Goal: Task Accomplishment & Management: Manage account settings

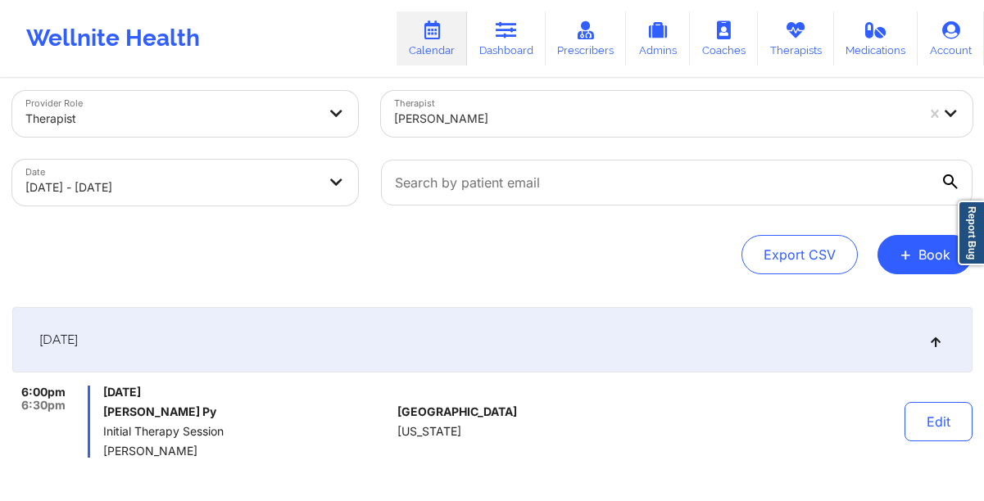
scroll to position [19, 0]
click at [524, 35] on link "Dashboard" at bounding box center [506, 38] width 79 height 54
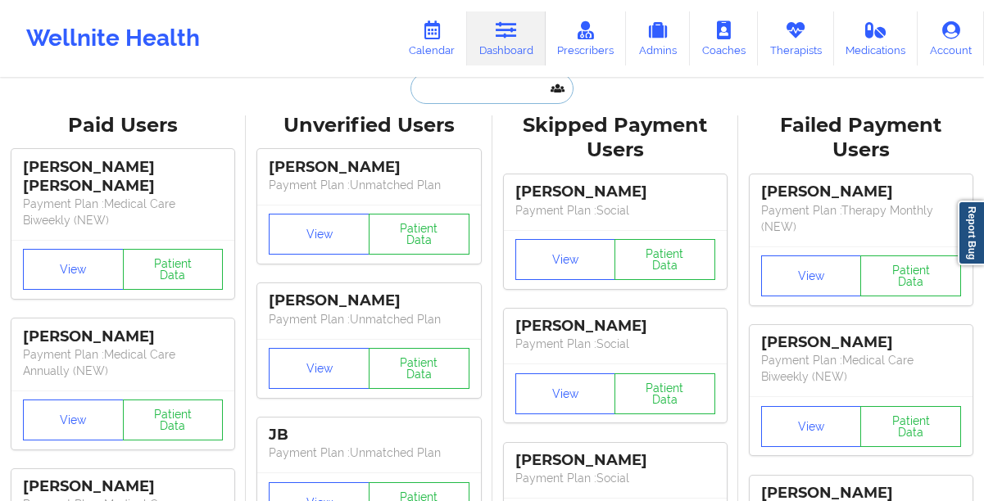
click at [481, 99] on input "text" at bounding box center [492, 88] width 162 height 31
paste input "[EMAIL_ADDRESS][DOMAIN_NAME]"
type input "[EMAIL_ADDRESS][DOMAIN_NAME]"
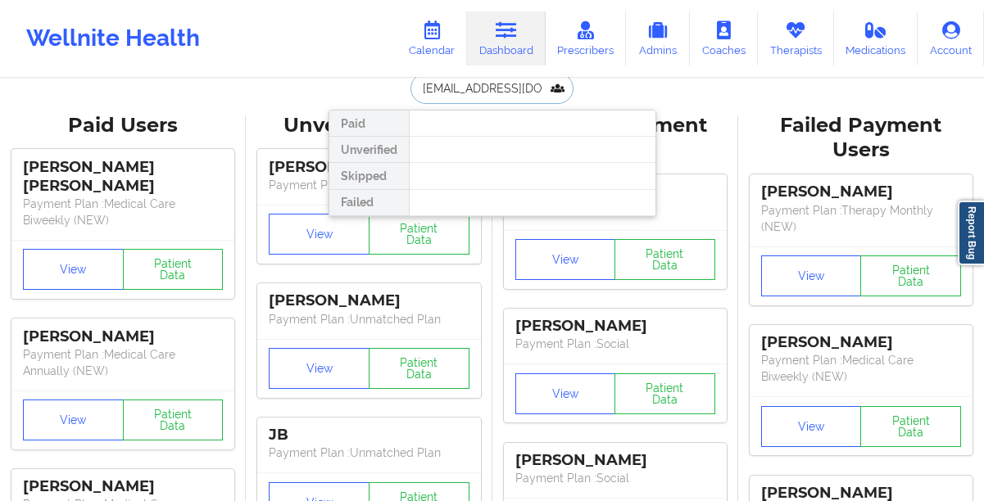
scroll to position [0, 43]
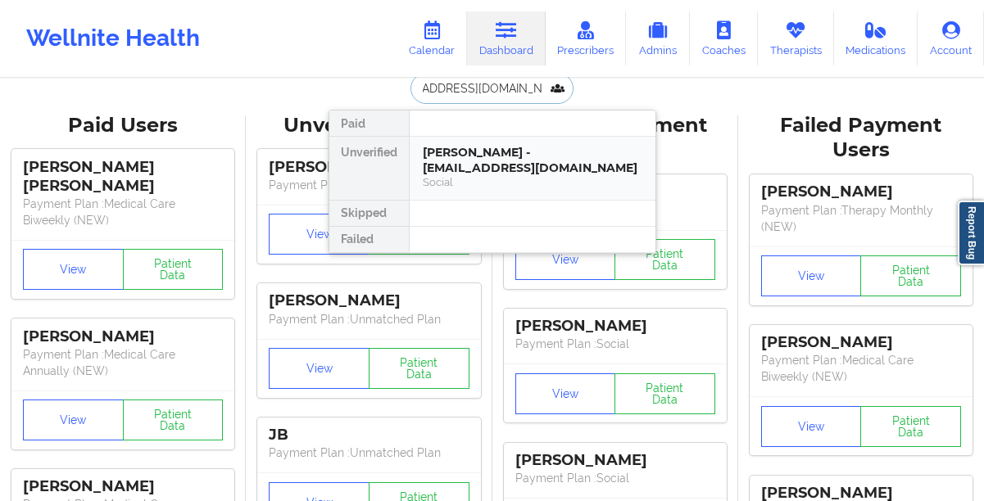
click at [454, 148] on div "[PERSON_NAME] - [EMAIL_ADDRESS][DOMAIN_NAME]" at bounding box center [533, 160] width 220 height 30
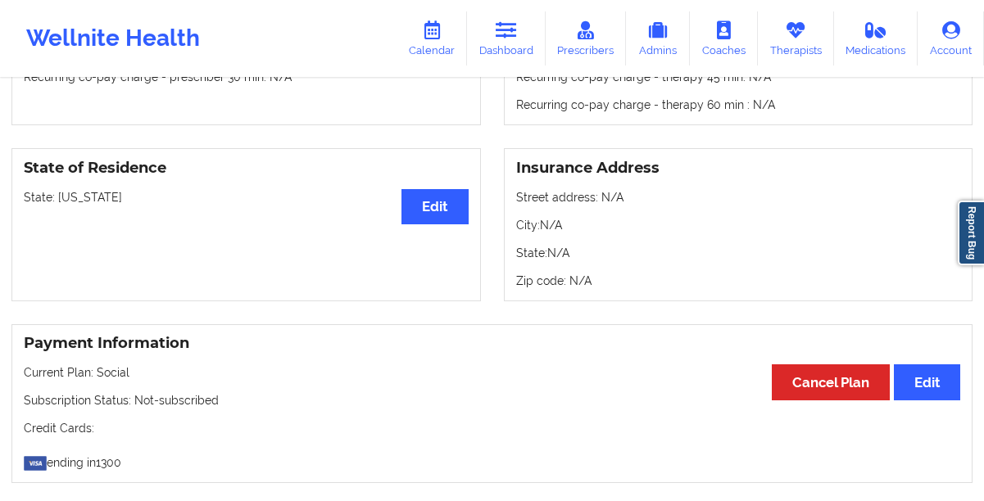
scroll to position [1291, 0]
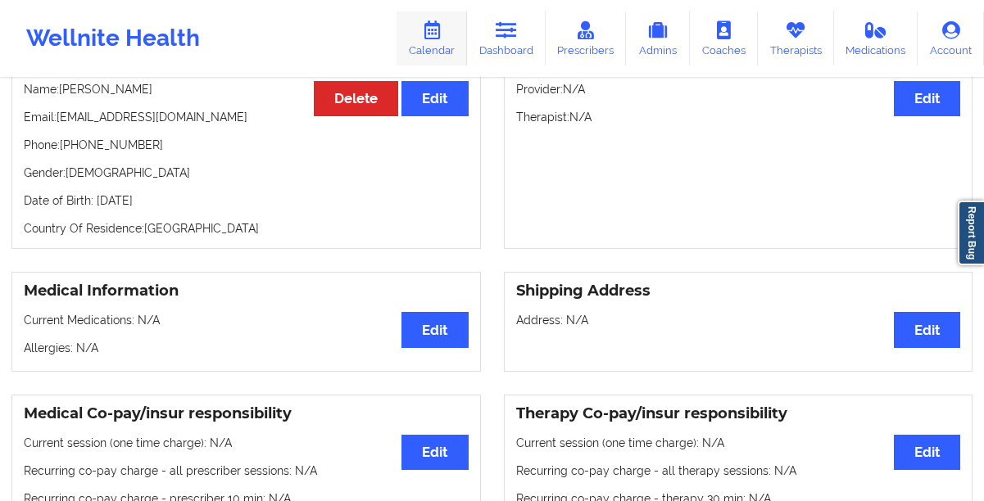
click at [433, 47] on link "Calendar" at bounding box center [432, 38] width 70 height 54
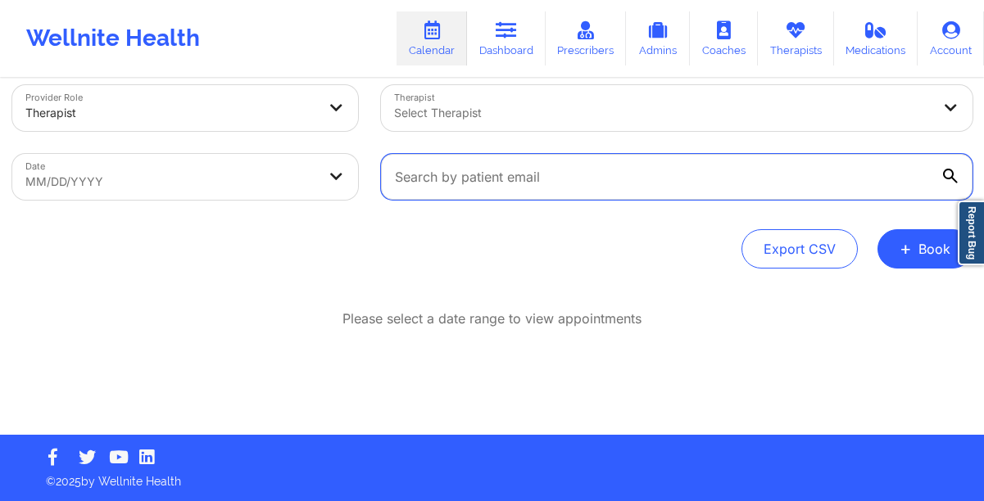
click at [434, 182] on input "text" at bounding box center [677, 177] width 592 height 46
paste input "[EMAIL_ADDRESS][DOMAIN_NAME]"
type input "[EMAIL_ADDRESS][DOMAIN_NAME]"
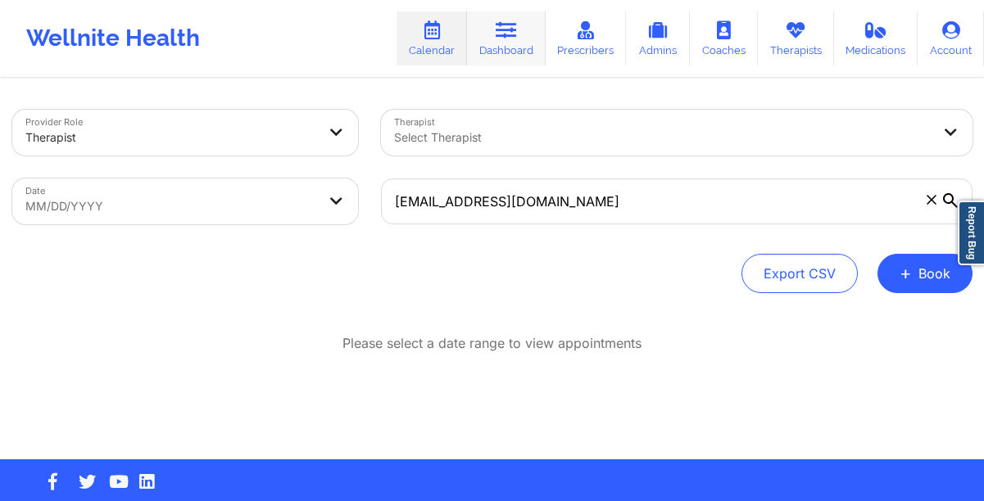
click at [498, 45] on link "Dashboard" at bounding box center [506, 38] width 79 height 54
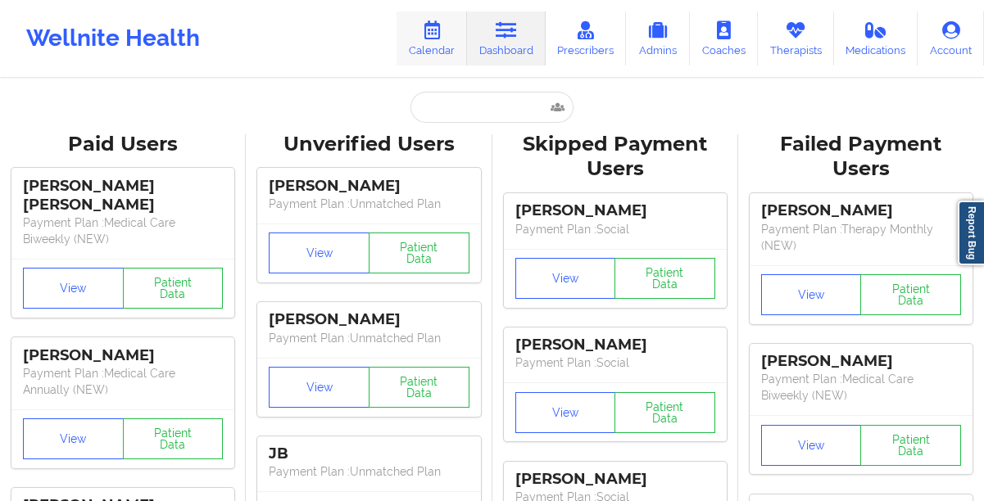
click at [434, 53] on link "Calendar" at bounding box center [432, 38] width 70 height 54
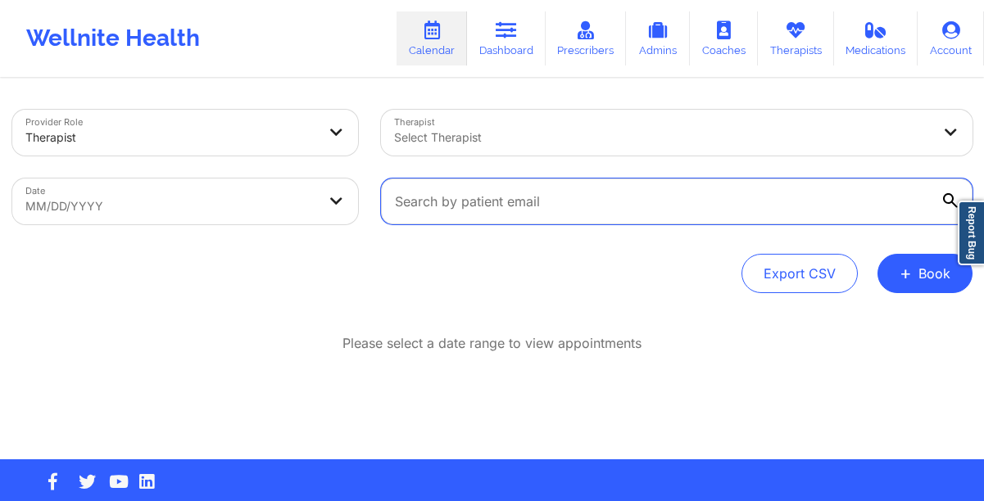
click at [415, 200] on input "text" at bounding box center [677, 202] width 592 height 46
paste input "[EMAIL_ADDRESS][DOMAIN_NAME]"
type input "[EMAIL_ADDRESS][DOMAIN_NAME]"
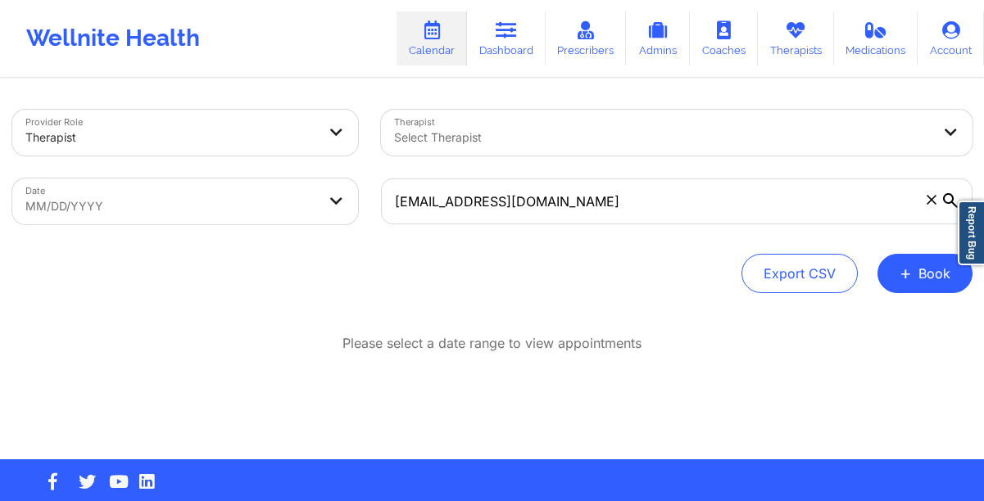
select select "2025-8"
select select "2025-9"
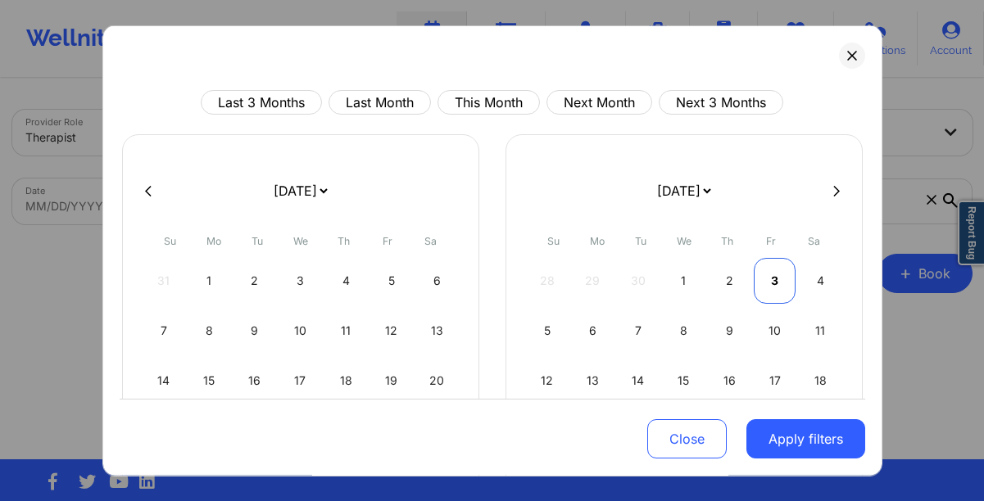
click at [766, 275] on div "3" at bounding box center [775, 281] width 42 height 46
select select "2025-9"
select select "2025-10"
select select "2025-9"
select select "2025-10"
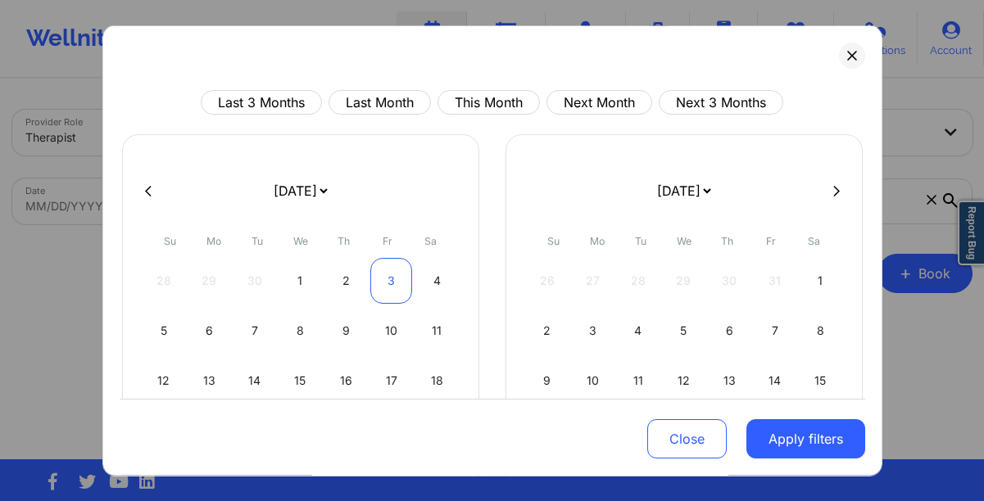
click at [388, 294] on div "3" at bounding box center [391, 281] width 42 height 46
select select "2025-9"
select select "2025-10"
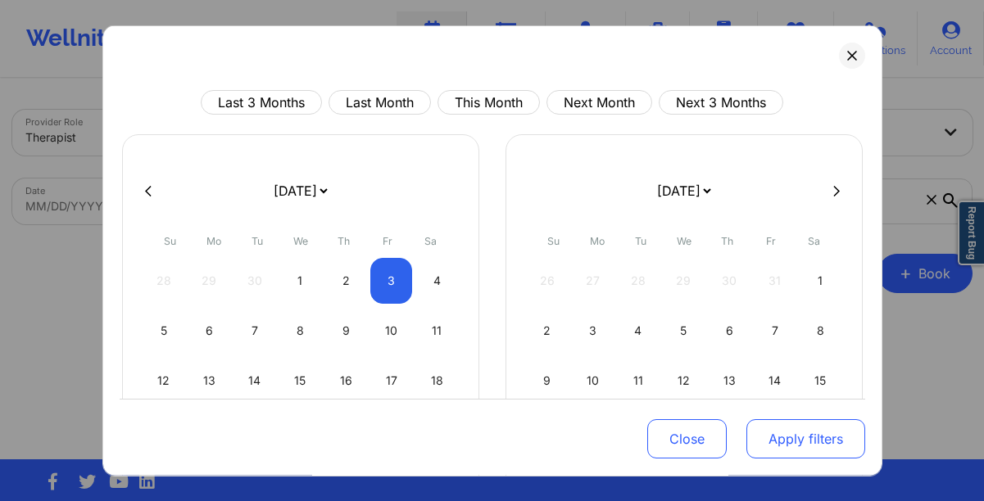
click at [767, 433] on button "Apply filters" at bounding box center [805, 439] width 119 height 39
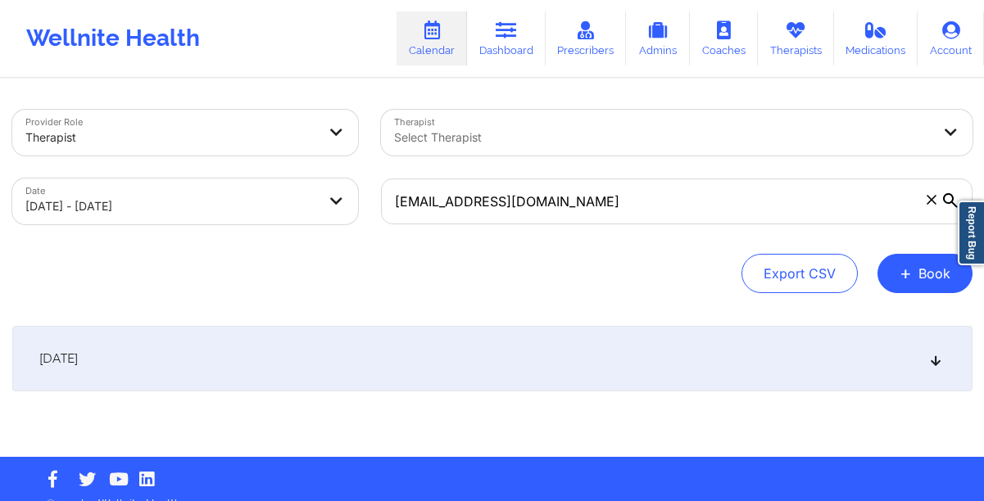
click at [545, 352] on div "[DATE]" at bounding box center [492, 359] width 960 height 66
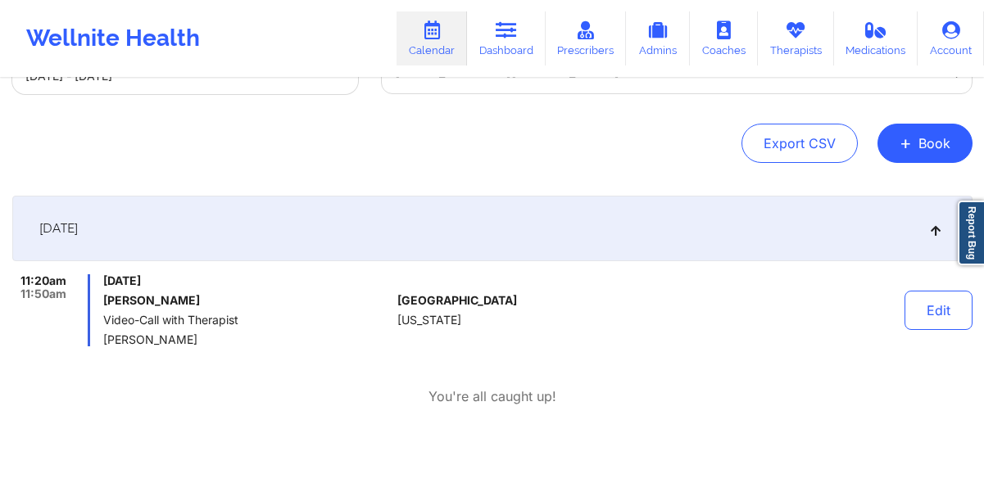
scroll to position [132, 0]
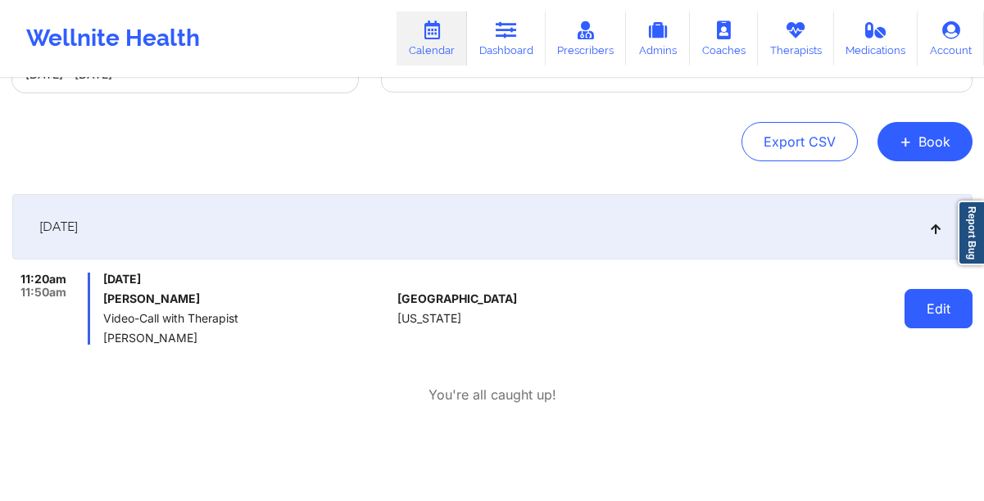
click at [919, 321] on button "Edit" at bounding box center [939, 308] width 68 height 39
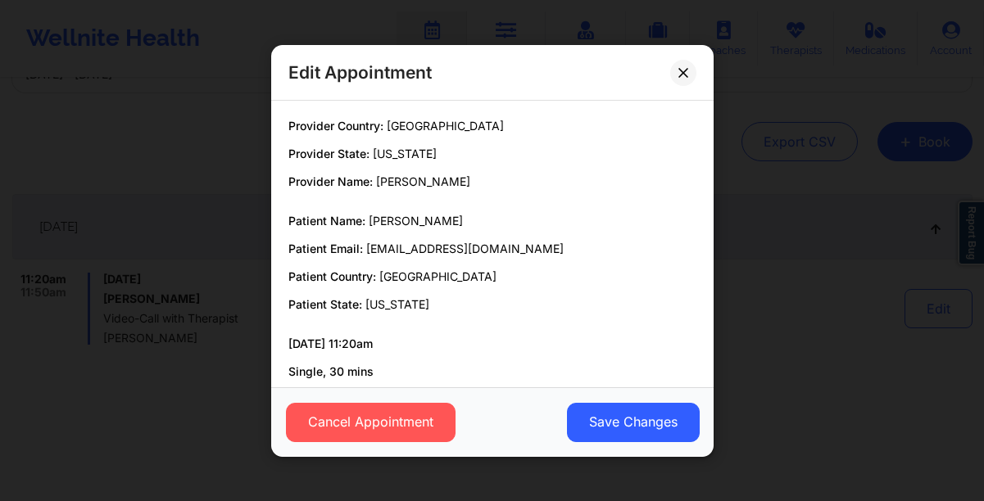
scroll to position [85, 0]
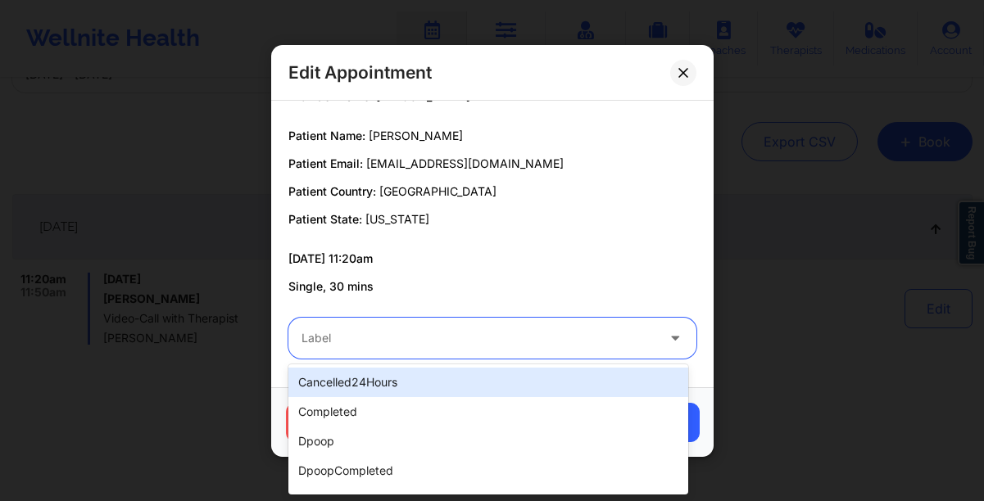
click at [395, 340] on div at bounding box center [479, 339] width 354 height 20
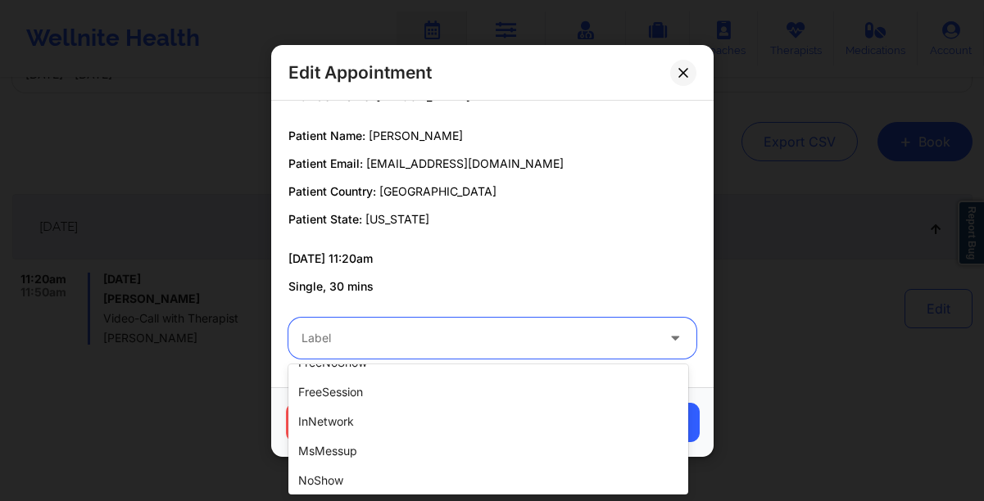
scroll to position [0, 0]
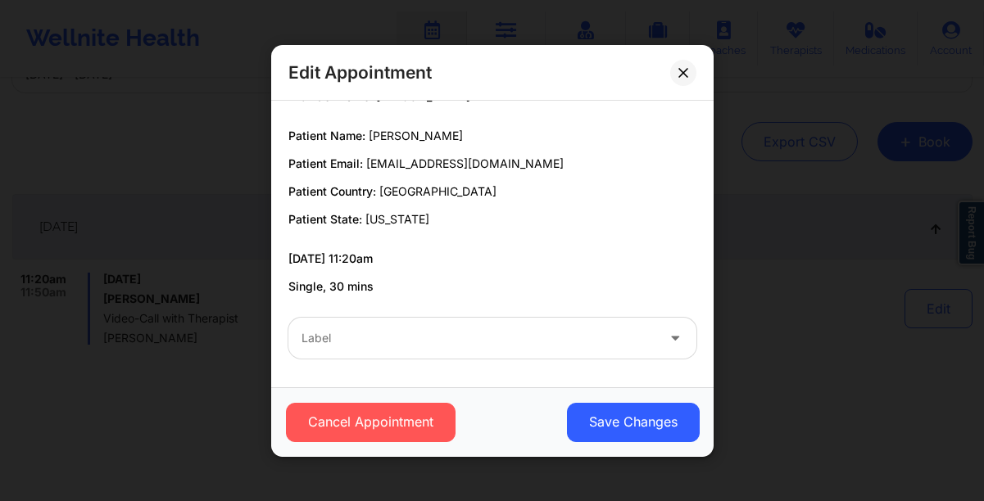
click at [511, 247] on div "Provider Country: [GEOGRAPHIC_DATA] Provider State: [US_STATE] Provider Name: […" at bounding box center [492, 164] width 431 height 262
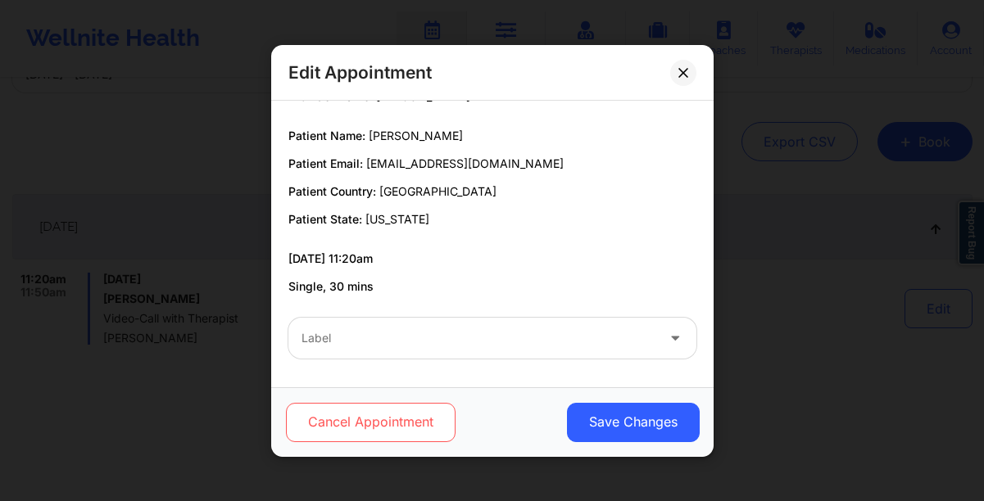
click at [409, 423] on button "Cancel Appointment" at bounding box center [370, 421] width 170 height 39
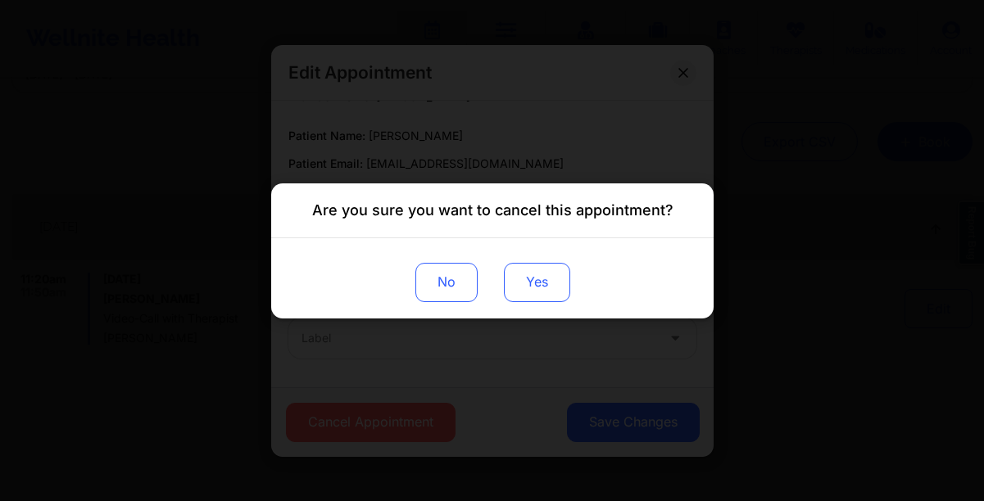
click at [538, 288] on button "Yes" at bounding box center [536, 281] width 66 height 39
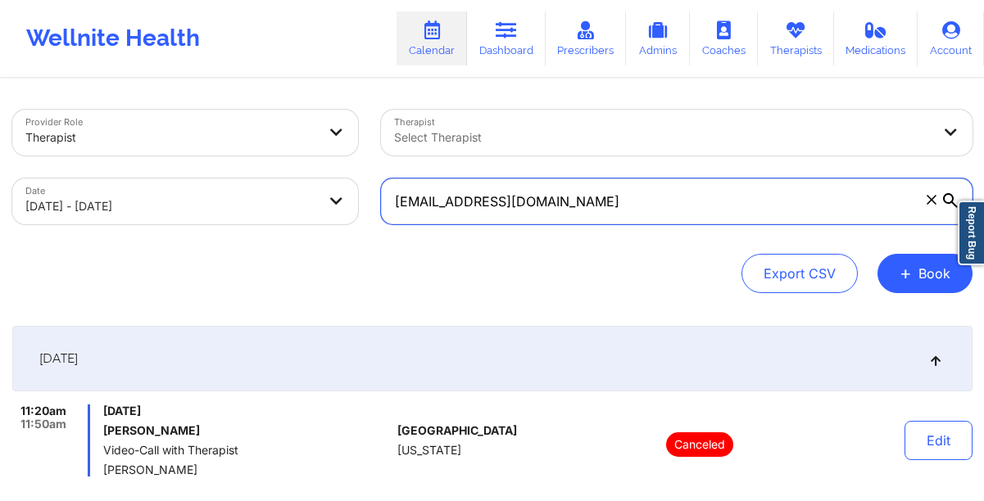
click at [622, 213] on input "[EMAIL_ADDRESS][DOMAIN_NAME]" at bounding box center [677, 202] width 592 height 46
paste input "[EMAIL_ADDRESS][DOMAIN_NAME]"
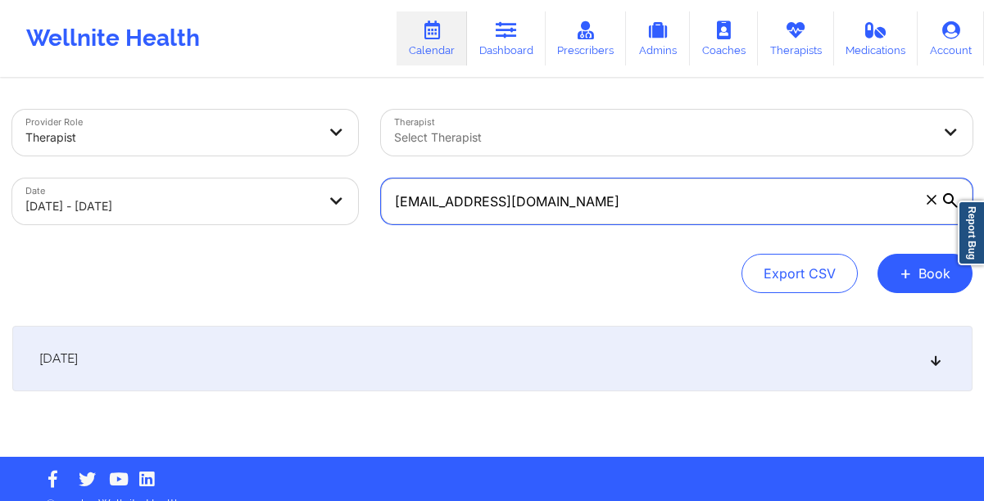
type input "[EMAIL_ADDRESS][DOMAIN_NAME]"
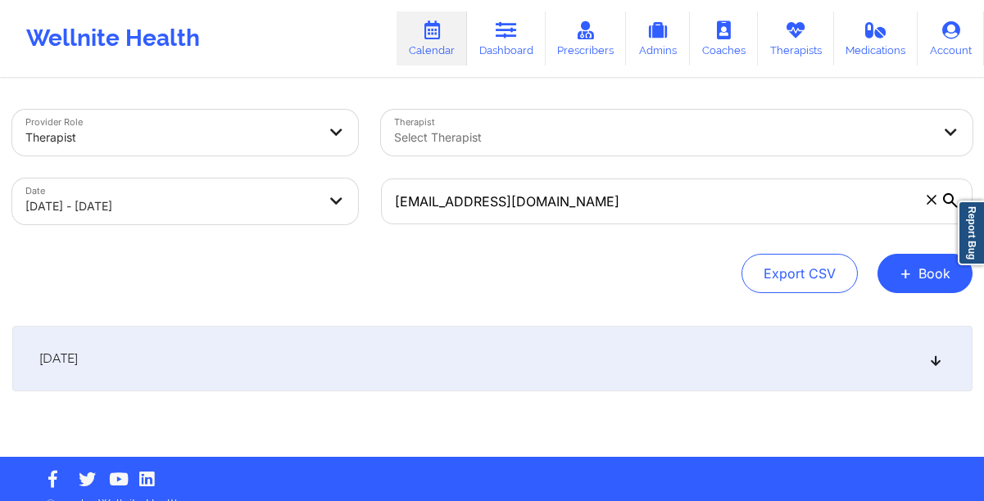
click at [519, 375] on div "[DATE]" at bounding box center [492, 359] width 960 height 66
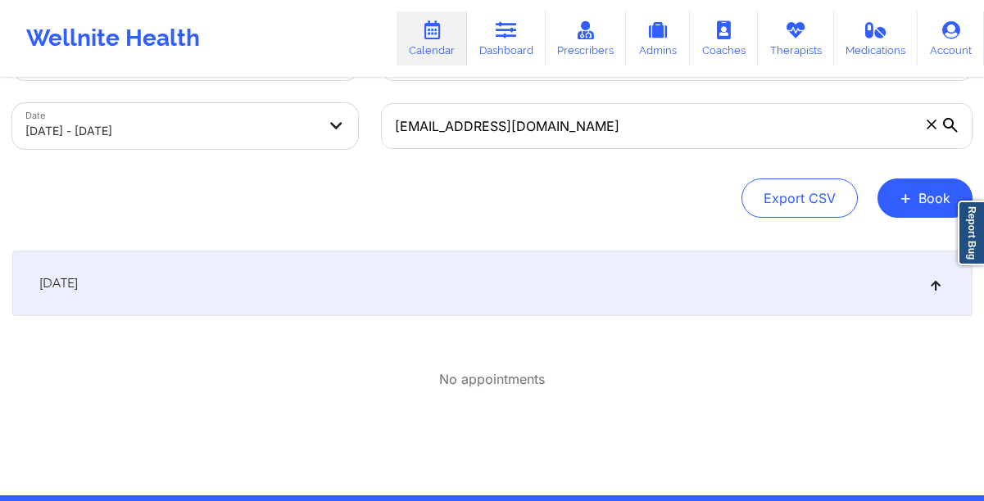
scroll to position [136, 0]
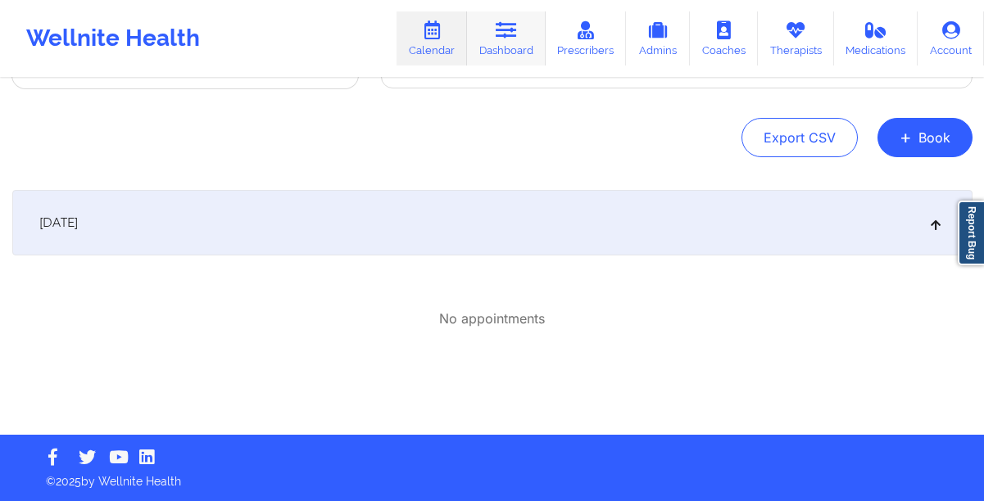
click at [545, 45] on link "Dashboard" at bounding box center [506, 38] width 79 height 54
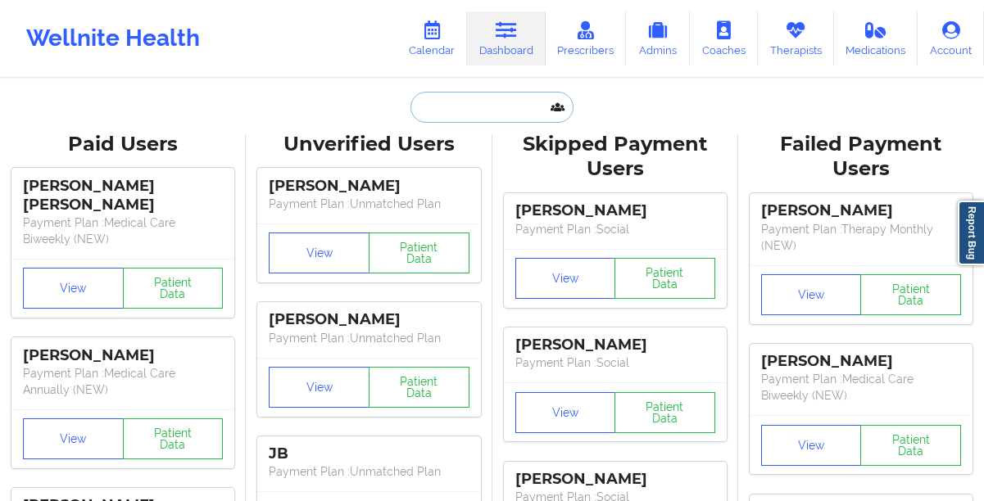
click at [488, 111] on input "text" at bounding box center [492, 107] width 162 height 31
paste input "[PERSON_NAME]"
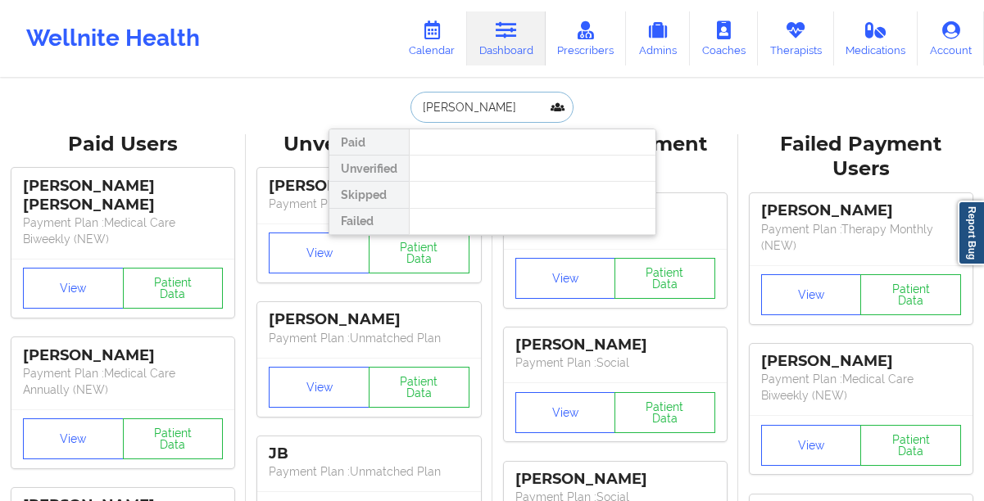
paste input "[EMAIL_ADDRESS][DOMAIN_NAME]"
type input "[EMAIL_ADDRESS][DOMAIN_NAME]"
click at [426, 49] on link "Calendar" at bounding box center [432, 38] width 70 height 54
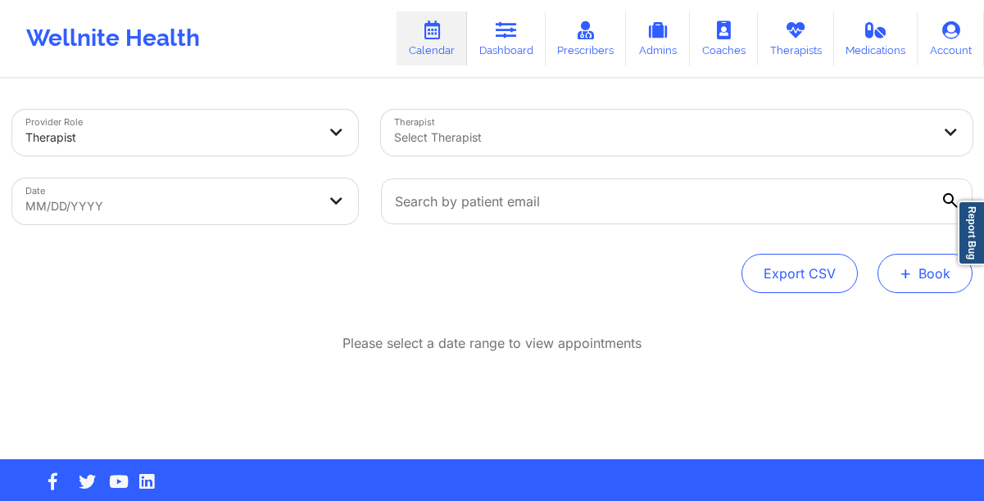
click at [923, 261] on button "+ Book" at bounding box center [925, 273] width 95 height 39
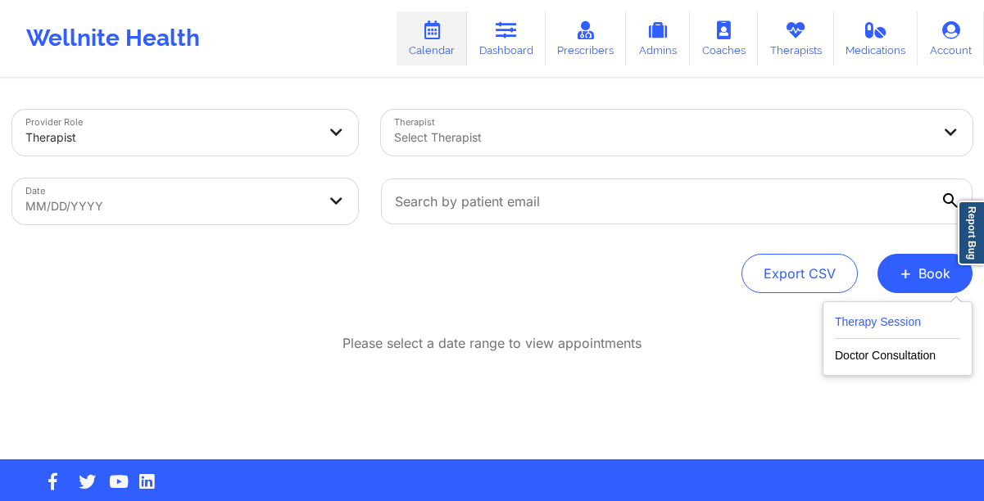
click at [908, 317] on button "Therapy Session" at bounding box center [897, 325] width 125 height 27
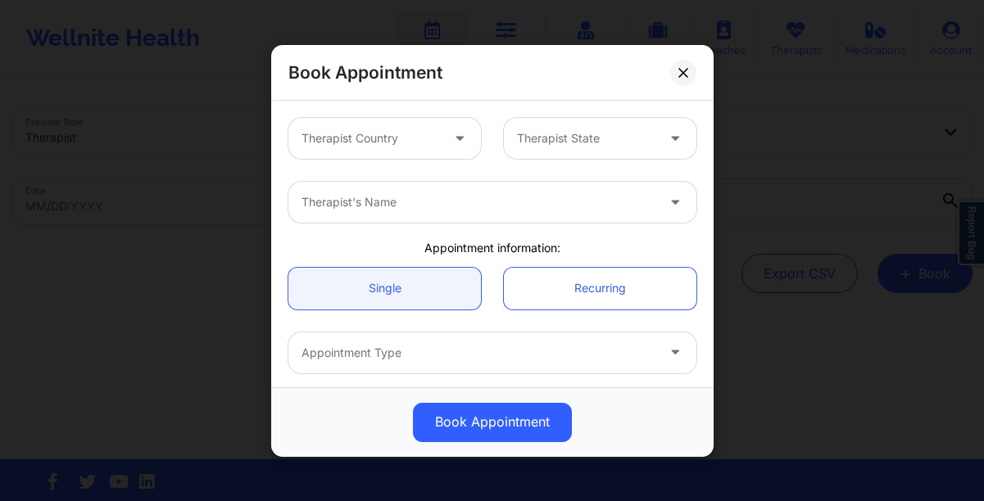
click at [381, 147] on div at bounding box center [371, 139] width 138 height 20
click at [407, 213] on div "Therapist's Name" at bounding box center [472, 202] width 369 height 41
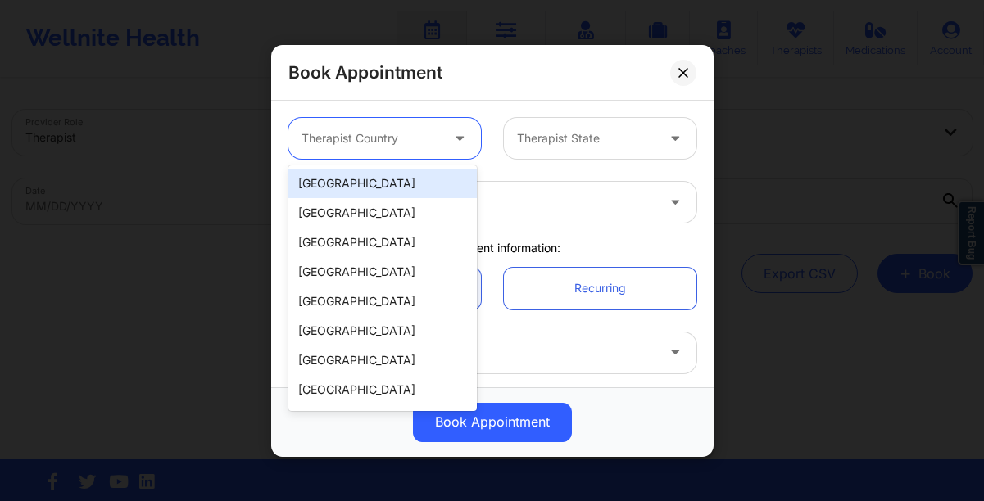
click at [409, 145] on div at bounding box center [371, 139] width 138 height 20
click at [347, 182] on div "[GEOGRAPHIC_DATA]" at bounding box center [382, 183] width 188 height 29
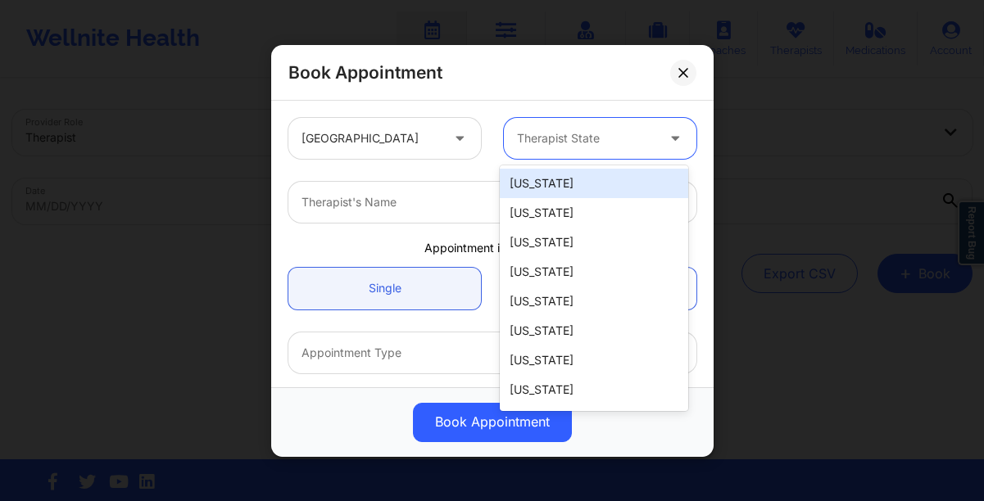
click at [561, 134] on div at bounding box center [586, 139] width 138 height 20
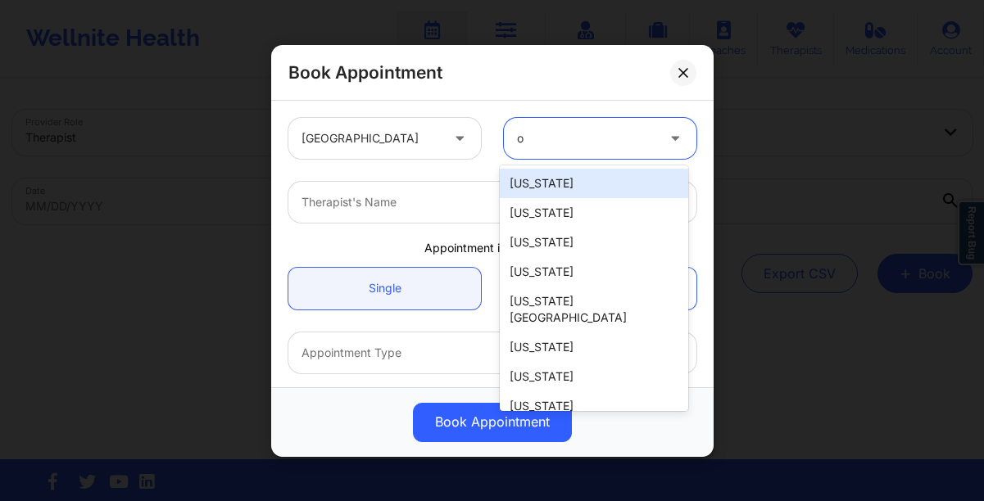
type input "oh"
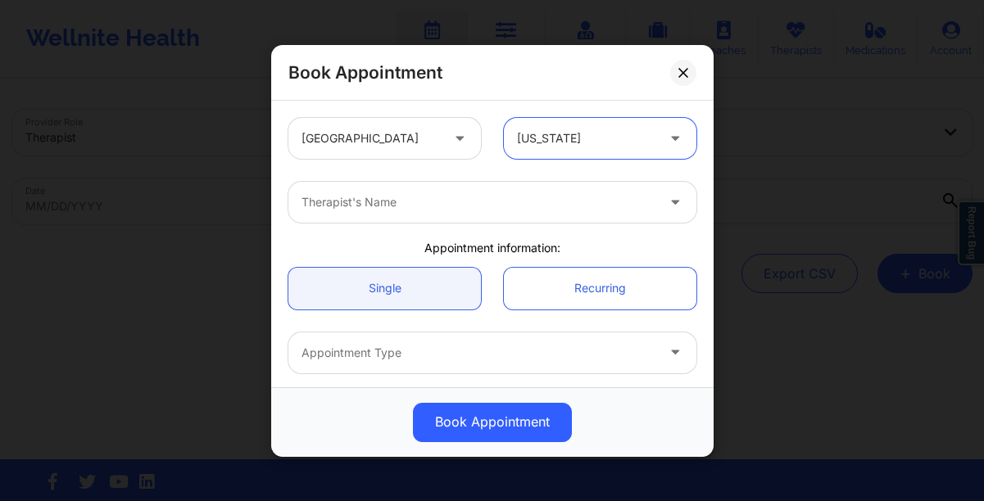
click at [471, 191] on div "Therapist's Name" at bounding box center [472, 202] width 369 height 41
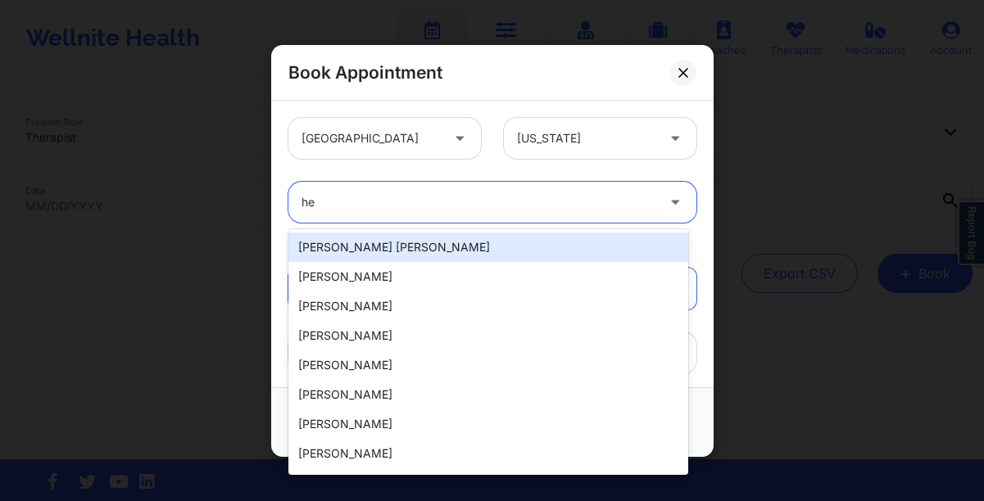
type input "h"
type input "[PERSON_NAME]"
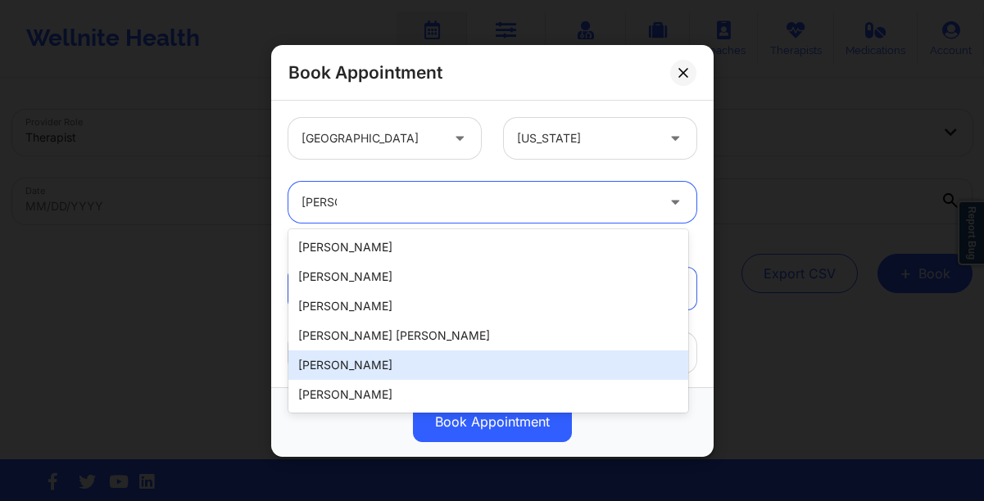
click at [380, 376] on div "[PERSON_NAME]" at bounding box center [488, 365] width 400 height 29
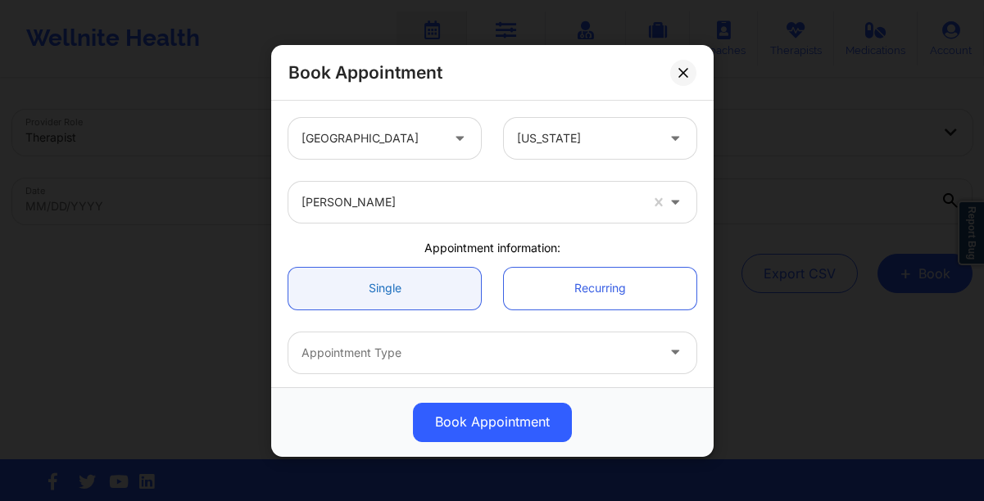
click at [356, 305] on link "Single" at bounding box center [384, 288] width 193 height 42
click at [373, 353] on div at bounding box center [479, 353] width 354 height 20
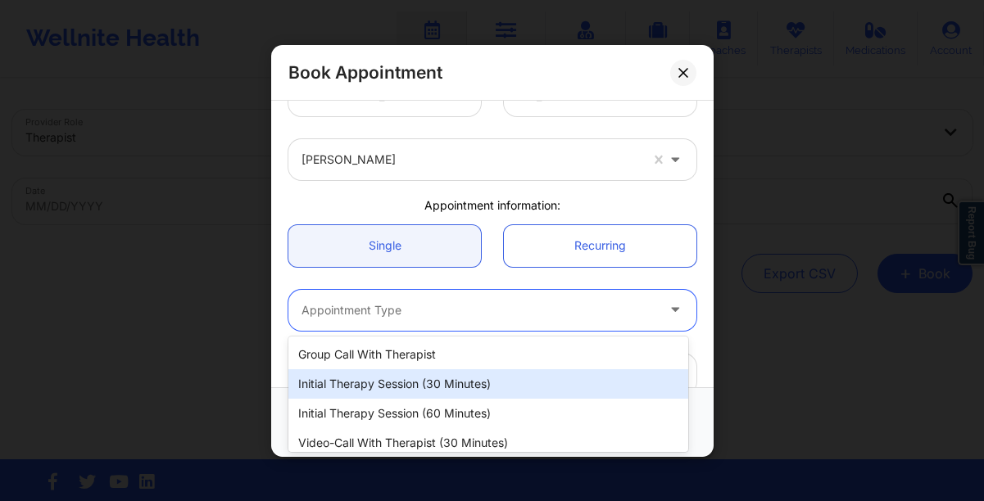
click at [374, 385] on div "Initial Therapy Session (30 minutes)" at bounding box center [488, 384] width 400 height 29
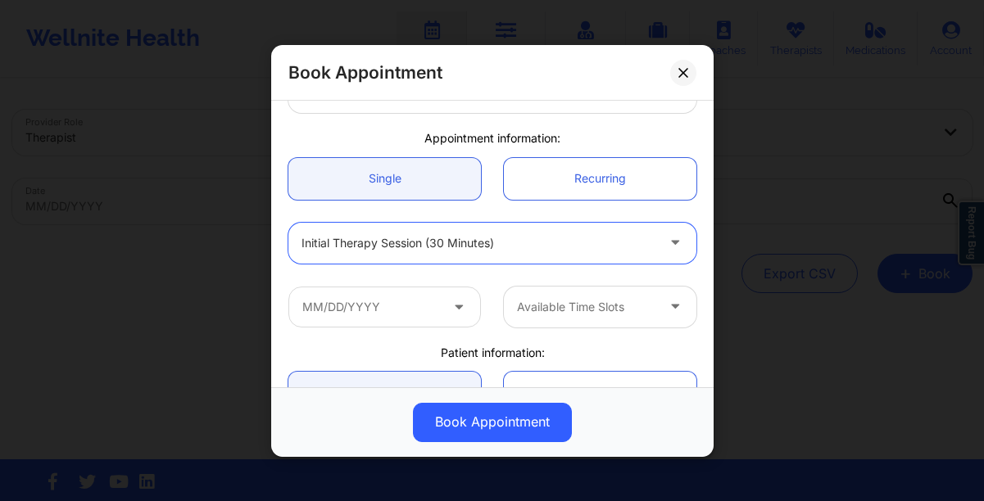
scroll to position [113, 0]
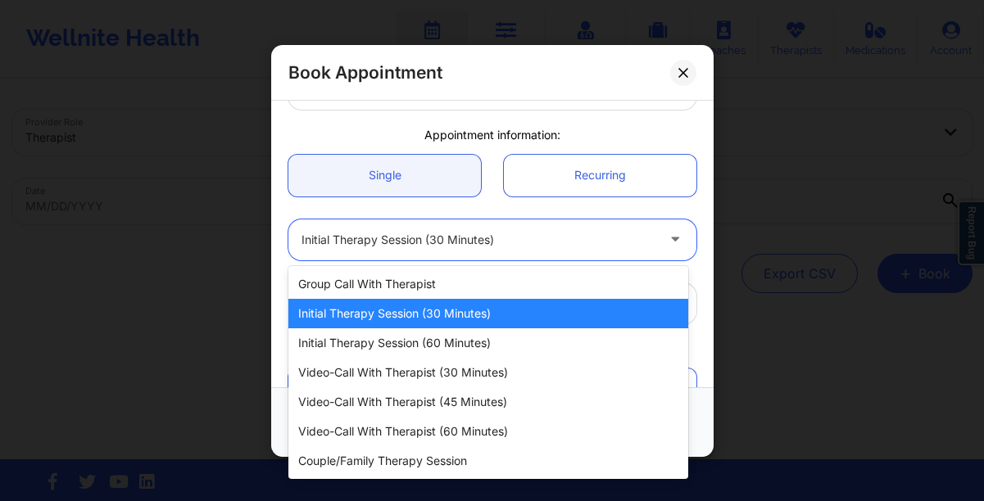
click at [364, 235] on div at bounding box center [479, 240] width 354 height 20
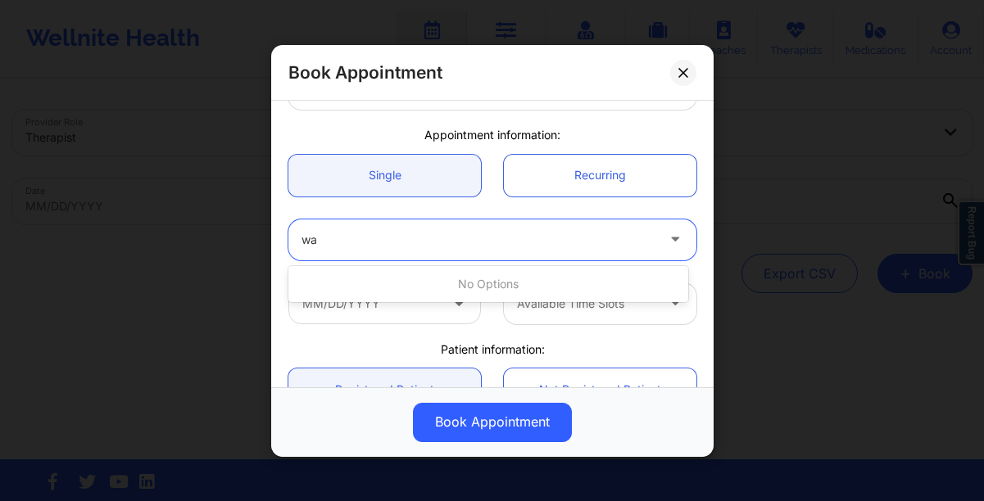
type input "w"
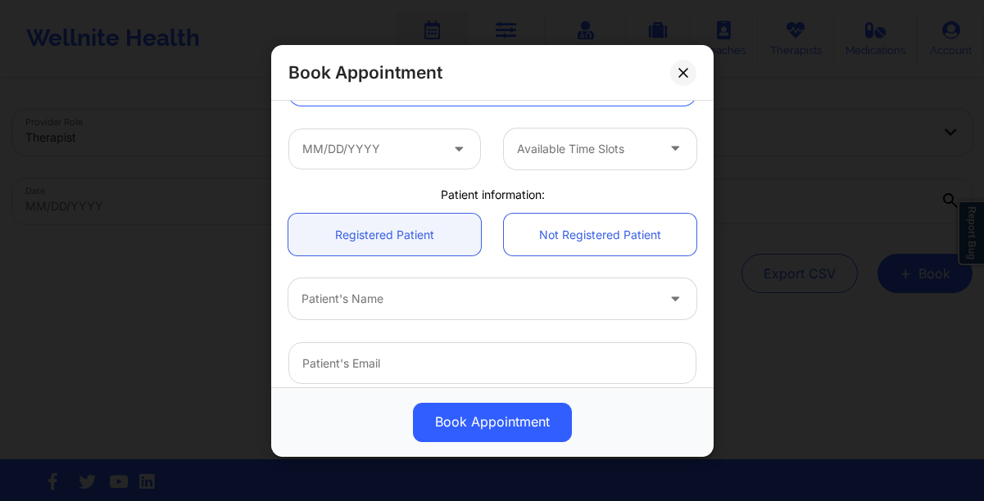
scroll to position [266, 0]
click at [516, 234] on link "Not Registered Patient" at bounding box center [600, 237] width 193 height 42
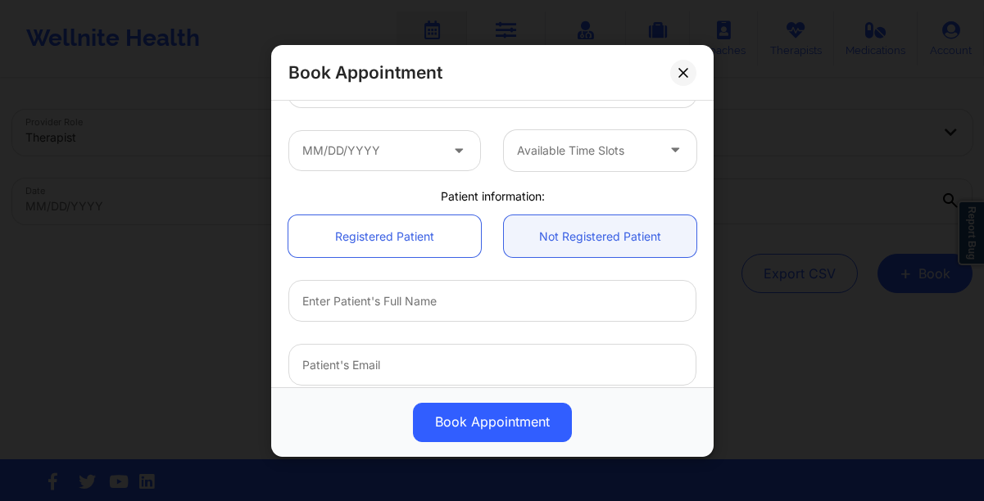
click at [454, 154] on icon at bounding box center [459, 147] width 16 height 14
click at [456, 152] on icon at bounding box center [459, 147] width 16 height 14
click at [453, 146] on icon at bounding box center [459, 147] width 16 height 14
click at [352, 166] on input "text" at bounding box center [384, 149] width 193 height 41
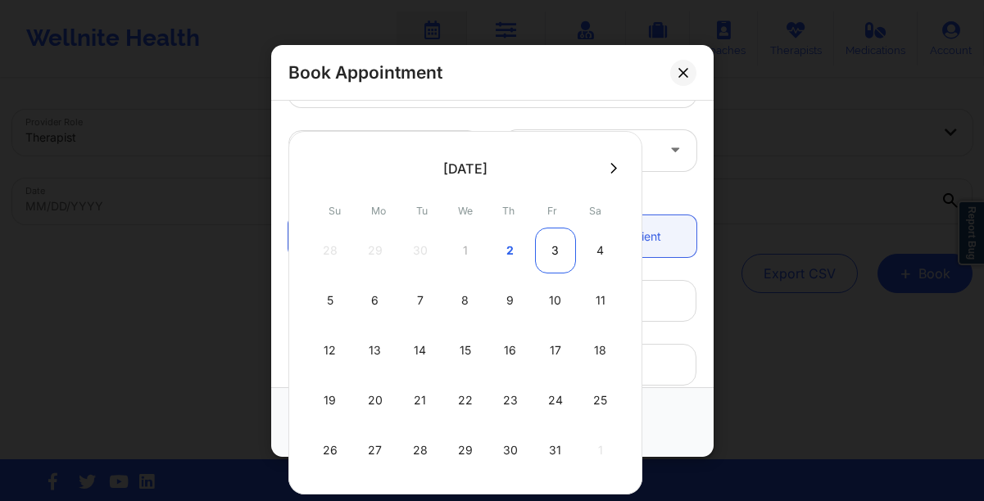
click at [545, 257] on div "3" at bounding box center [555, 251] width 41 height 46
type input "[DATE]"
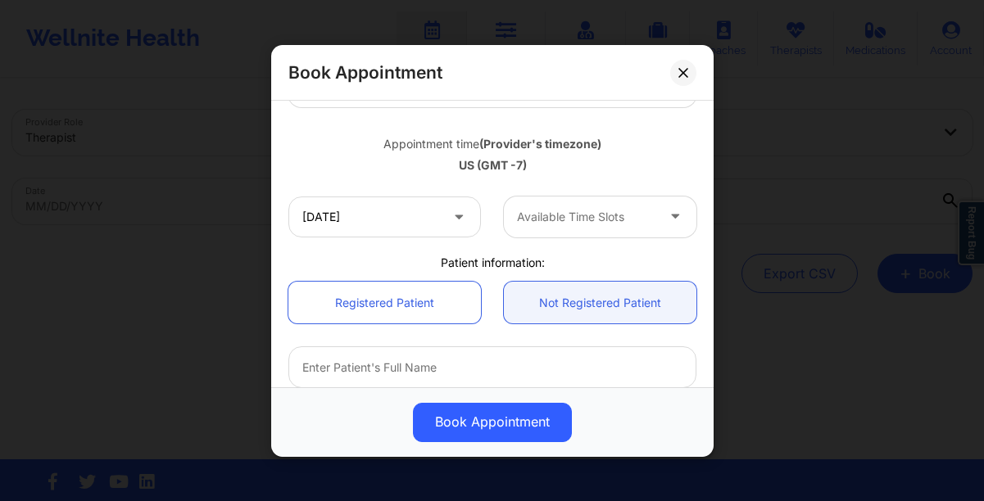
click at [573, 229] on div "Available Time Slots" at bounding box center [580, 216] width 153 height 41
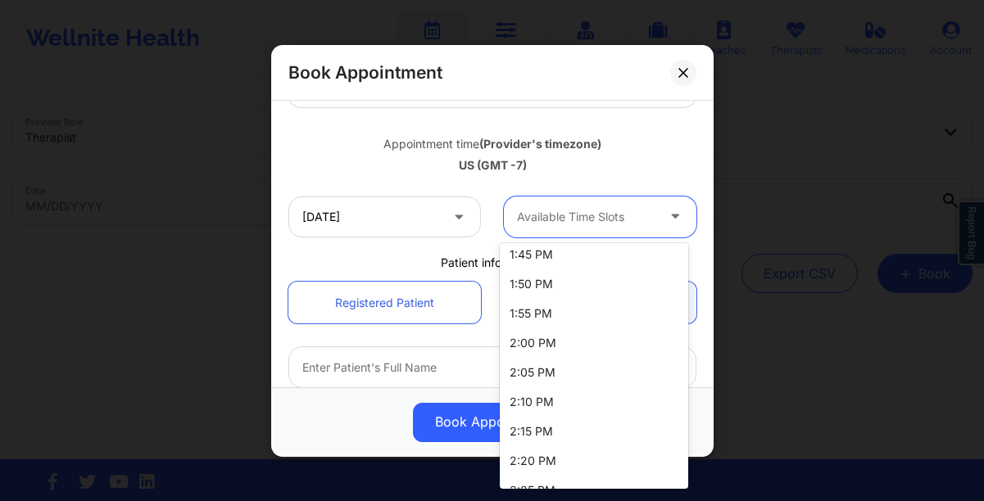
scroll to position [1718, 0]
click at [553, 310] on div "2:00 PM" at bounding box center [594, 312] width 188 height 29
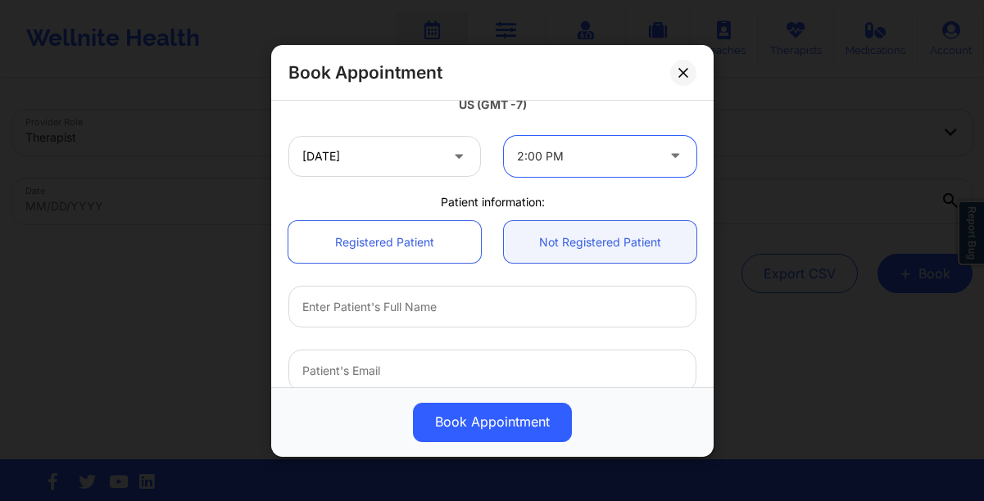
scroll to position [326, 0]
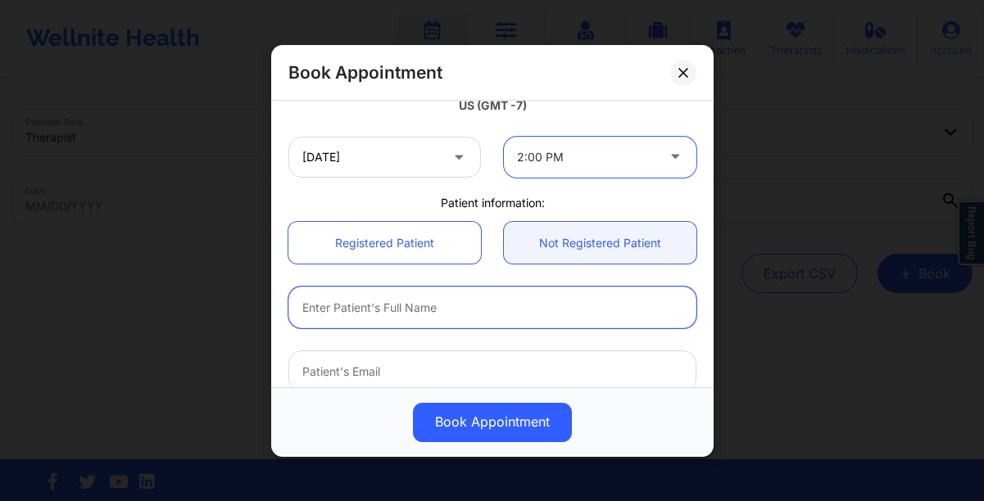
click at [448, 308] on input "text" at bounding box center [492, 308] width 408 height 42
type input "[PERSON_NAME]"
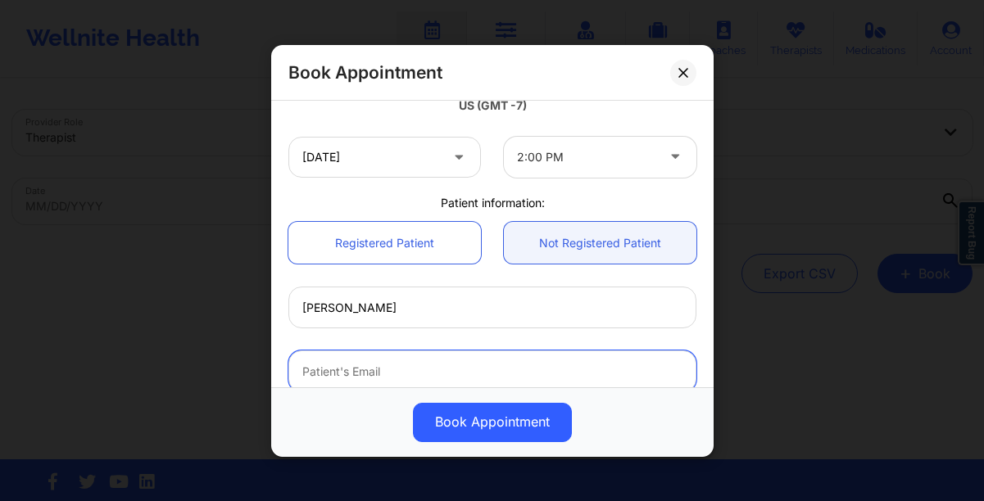
click at [440, 374] on input "email" at bounding box center [492, 372] width 408 height 42
paste input "[EMAIL_ADDRESS][DOMAIN_NAME]"
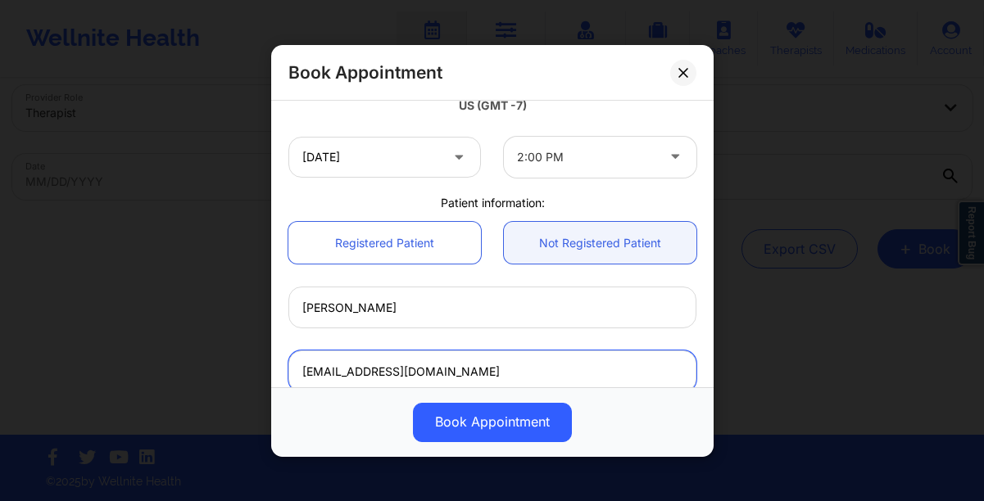
scroll to position [476, 0]
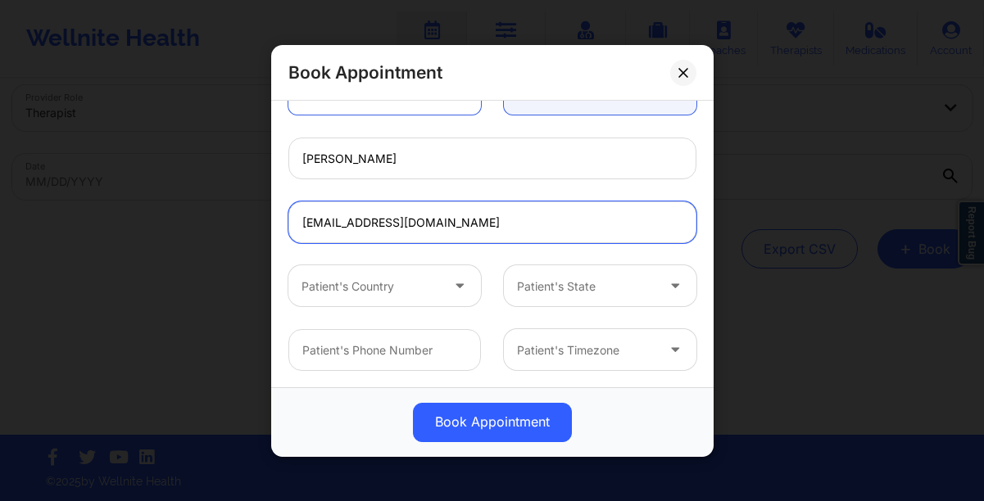
type input "[EMAIL_ADDRESS][DOMAIN_NAME]"
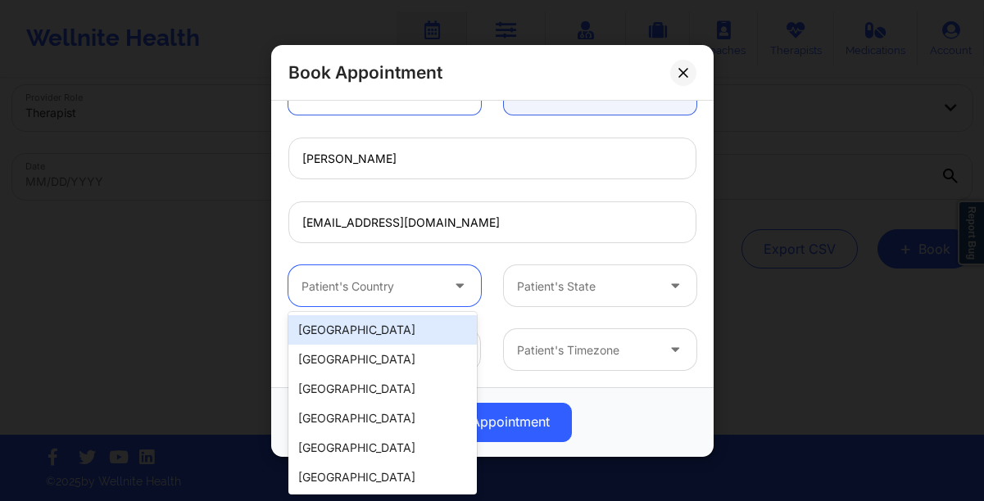
click at [457, 287] on icon at bounding box center [459, 283] width 16 height 14
click at [385, 324] on div "[GEOGRAPHIC_DATA]" at bounding box center [382, 329] width 188 height 29
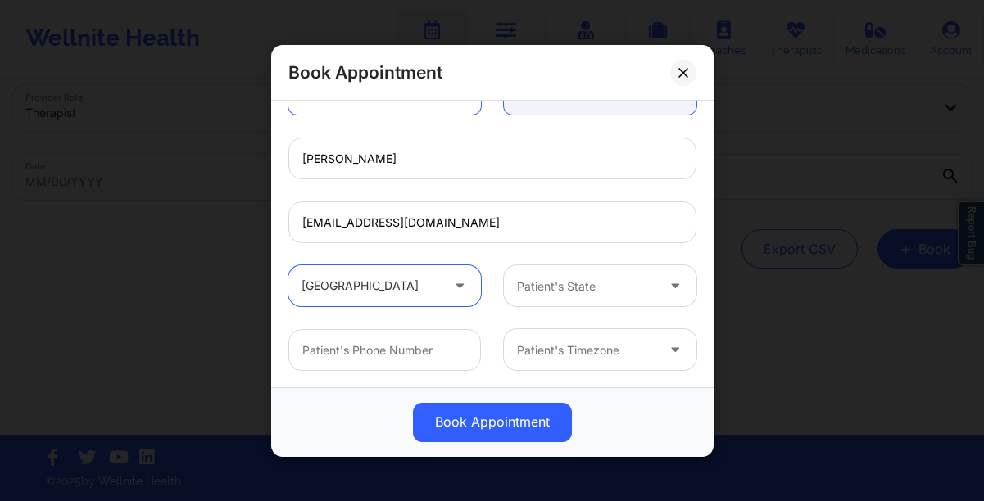
click at [552, 291] on div at bounding box center [586, 286] width 138 height 20
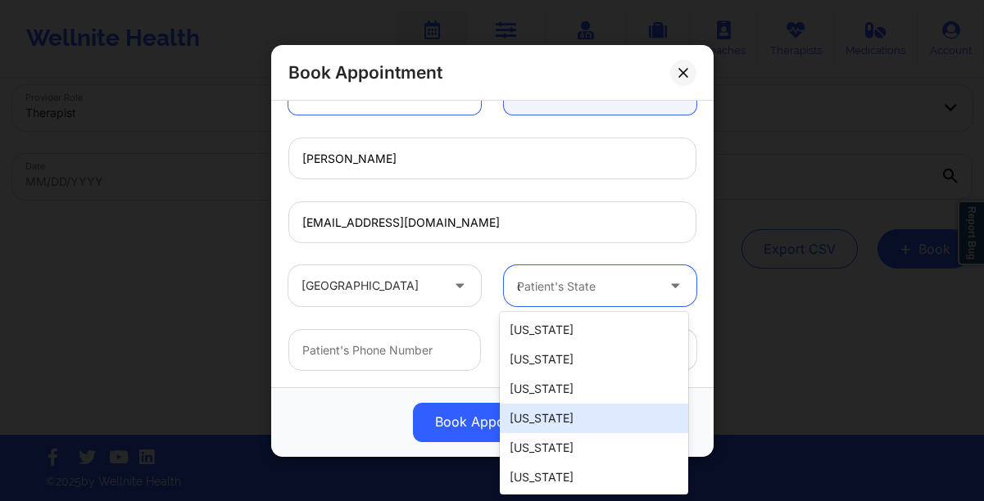
type input "oh"
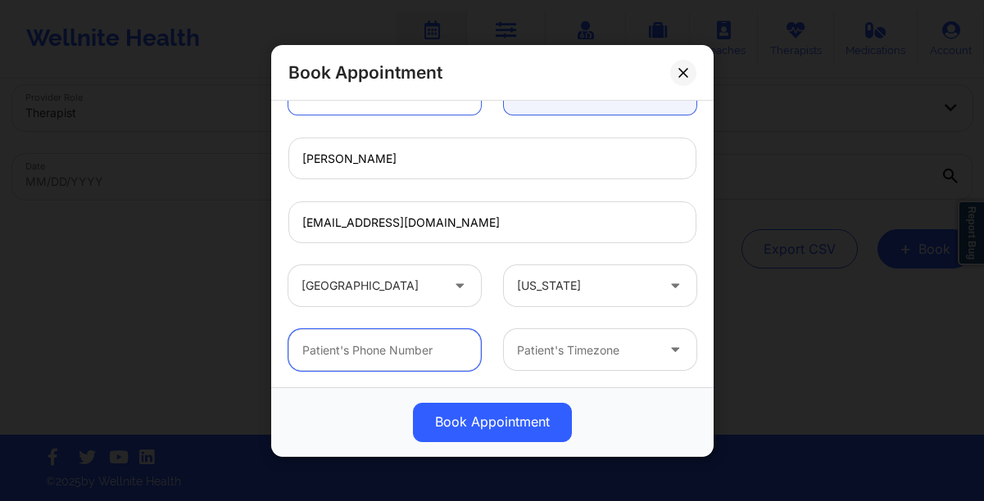
click at [421, 355] on input "text" at bounding box center [384, 350] width 193 height 42
paste input "[PHONE_NUMBER]"
type input "[PHONE_NUMBER]"
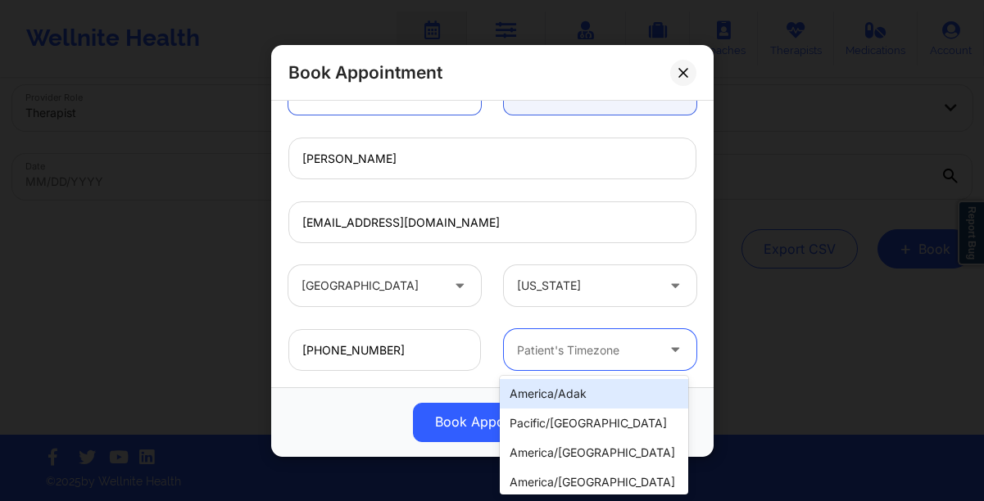
click at [551, 350] on div at bounding box center [586, 350] width 138 height 20
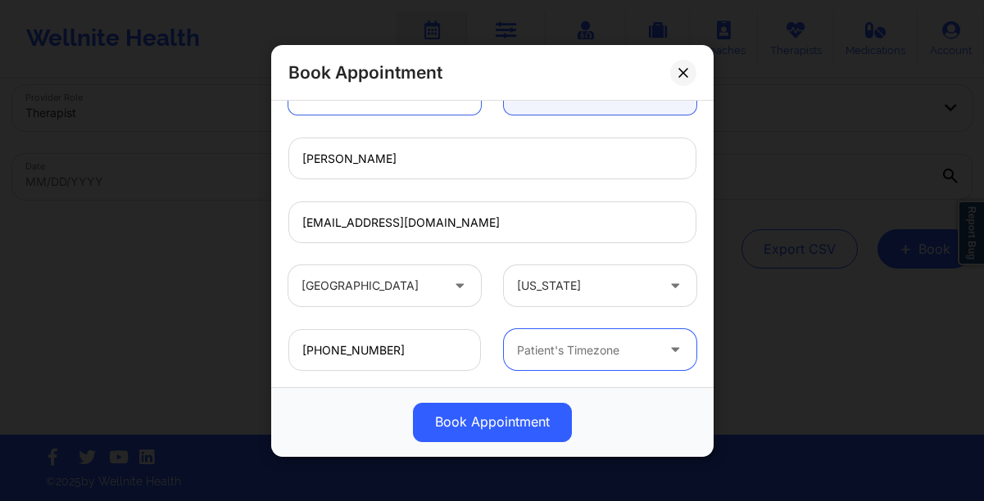
click at [564, 352] on div at bounding box center [586, 350] width 138 height 20
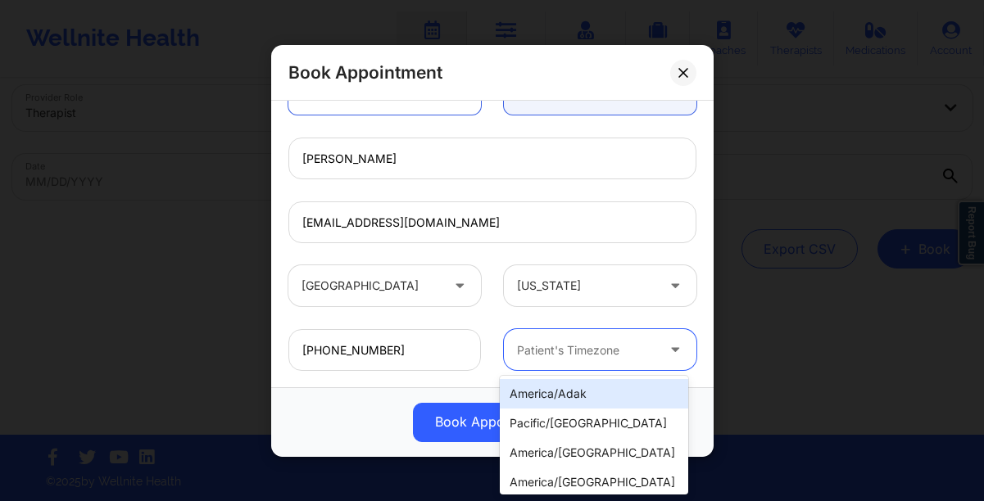
type input "n"
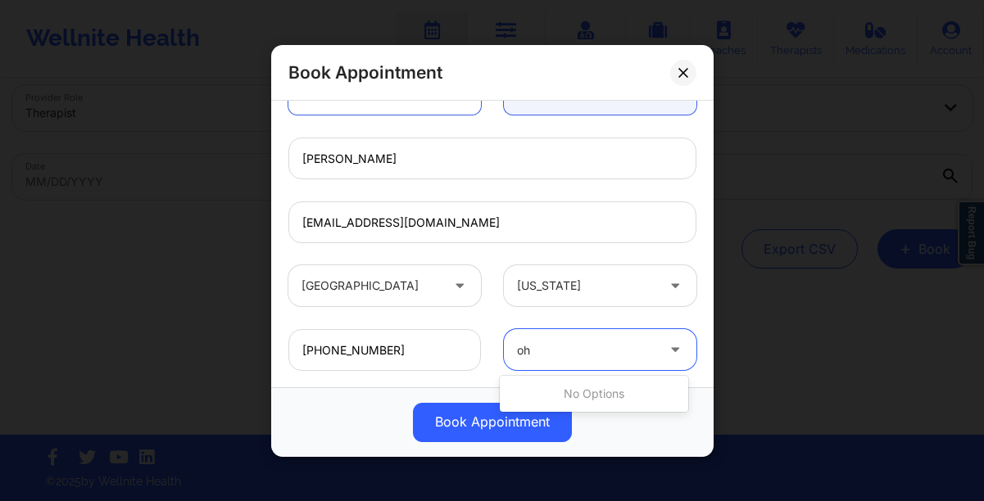
type input "o"
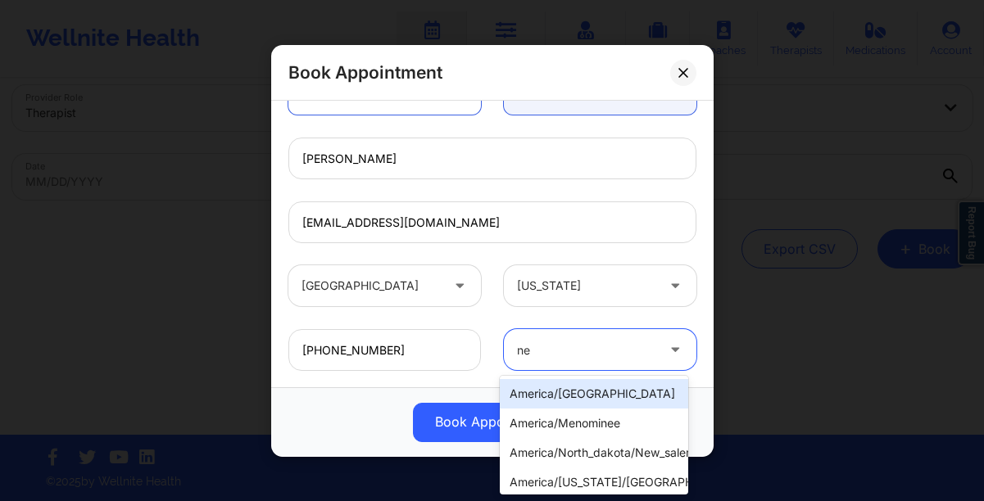
type input "new"
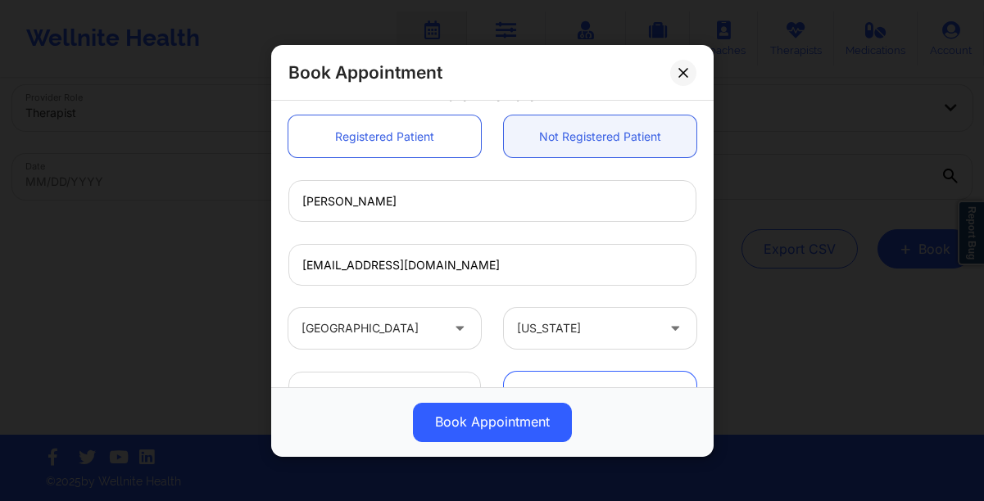
scroll to position [354, 0]
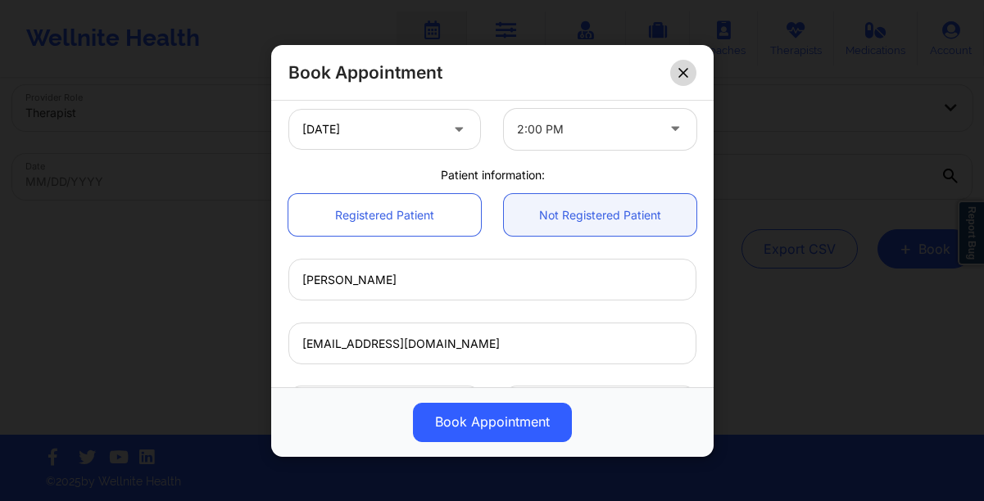
click at [680, 68] on icon at bounding box center [683, 72] width 10 height 10
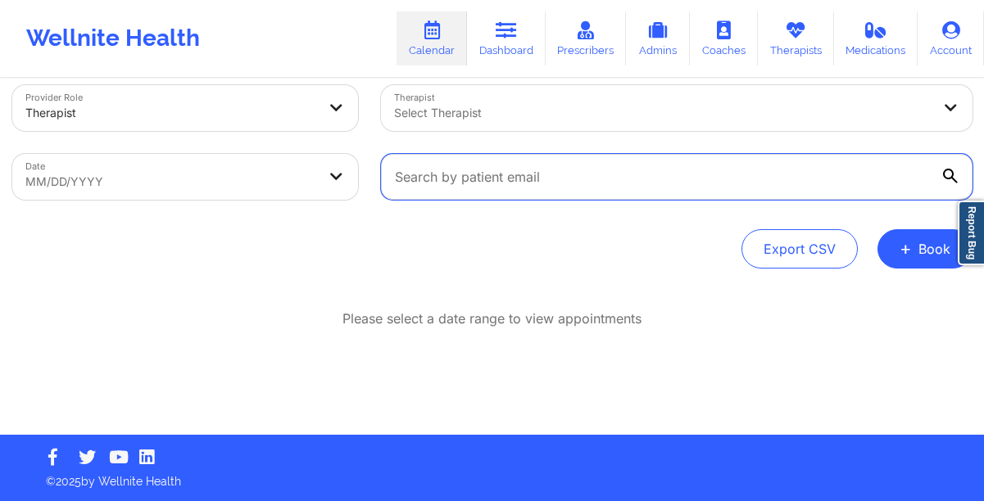
click at [539, 181] on input "text" at bounding box center [677, 177] width 592 height 46
paste input "[PERSON_NAME][EMAIL_ADDRESS][DOMAIN_NAME]"
type input "[PERSON_NAME][EMAIL_ADDRESS][DOMAIN_NAME]"
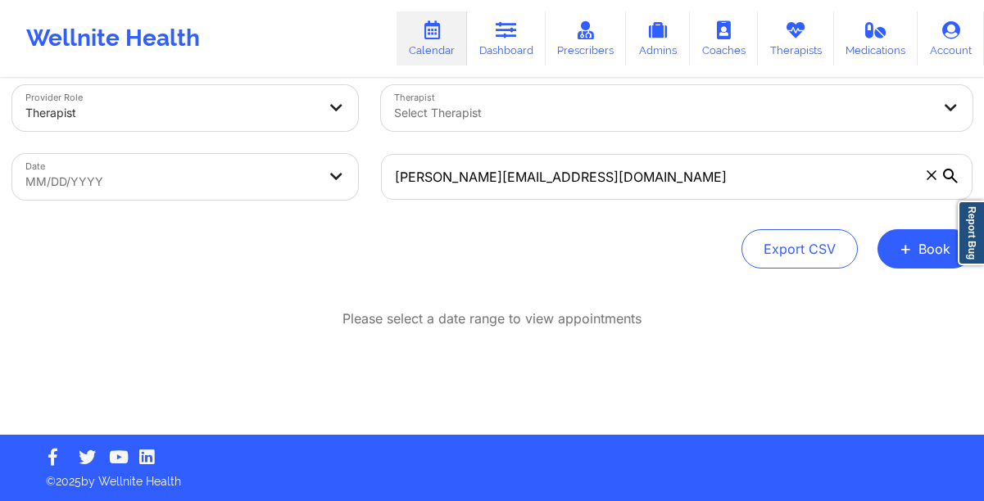
select select "2025-8"
select select "2025-9"
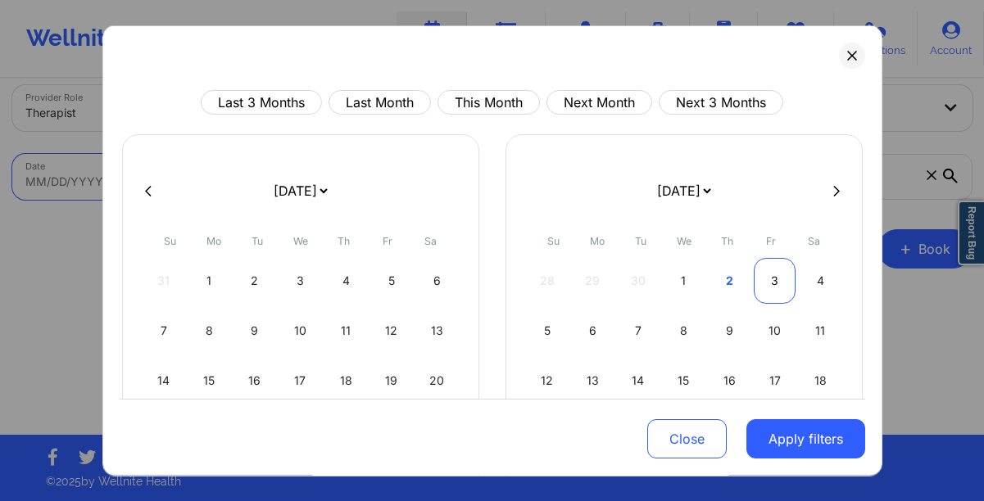
click at [764, 285] on div "3" at bounding box center [775, 281] width 42 height 46
select select "2025-9"
select select "2025-10"
select select "2025-9"
select select "2025-10"
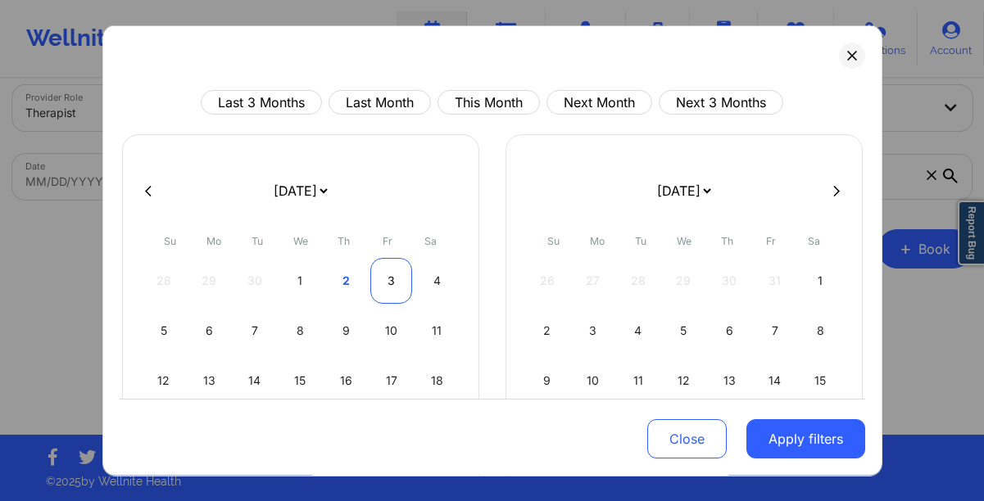
click at [395, 282] on div "3" at bounding box center [391, 281] width 42 height 46
select select "2025-9"
select select "2025-10"
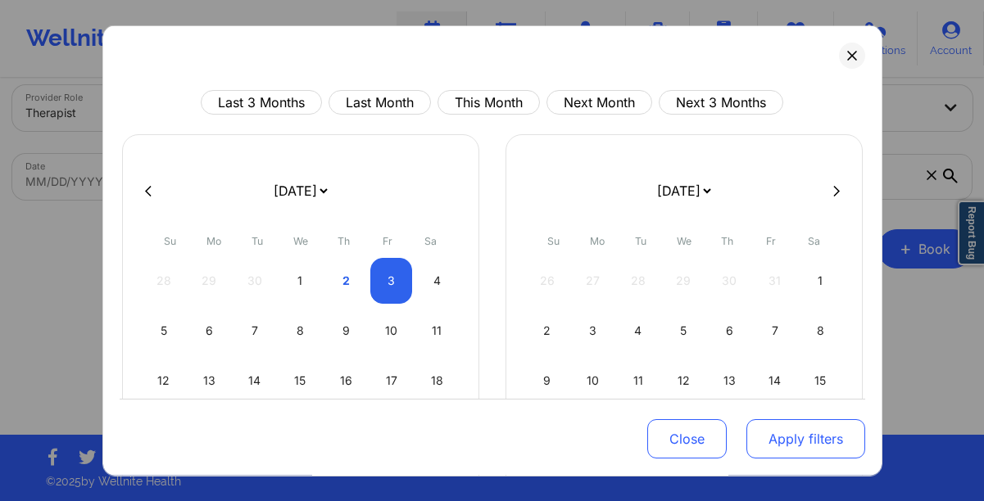
click at [751, 433] on button "Apply filters" at bounding box center [805, 439] width 119 height 39
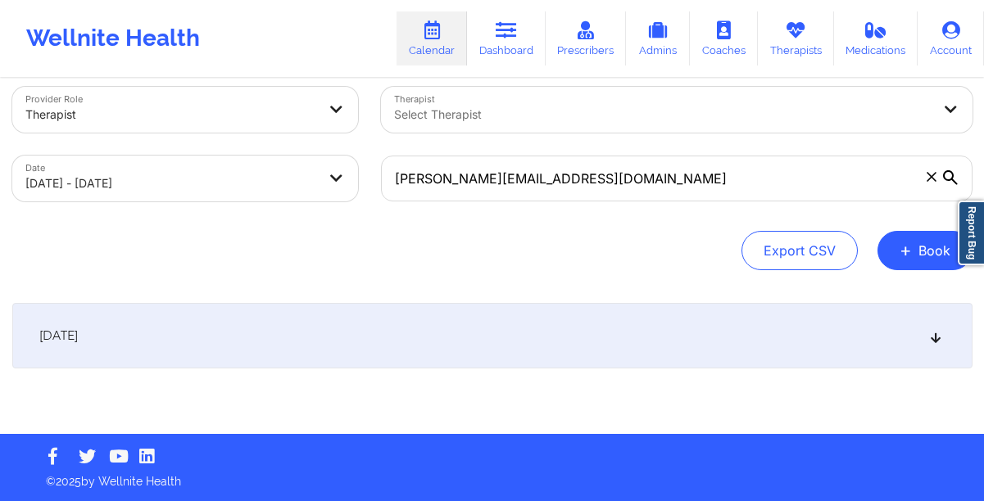
scroll to position [22, 0]
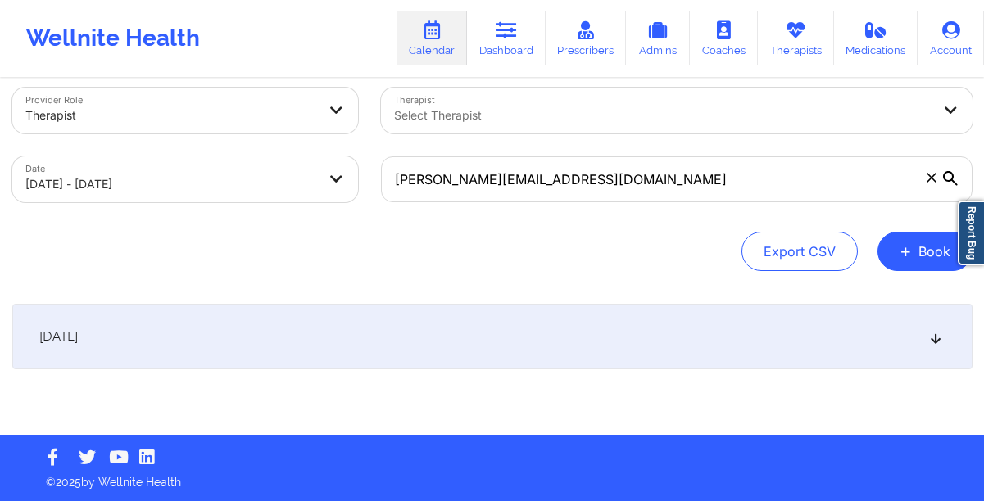
click at [500, 348] on div "[DATE]" at bounding box center [492, 337] width 960 height 66
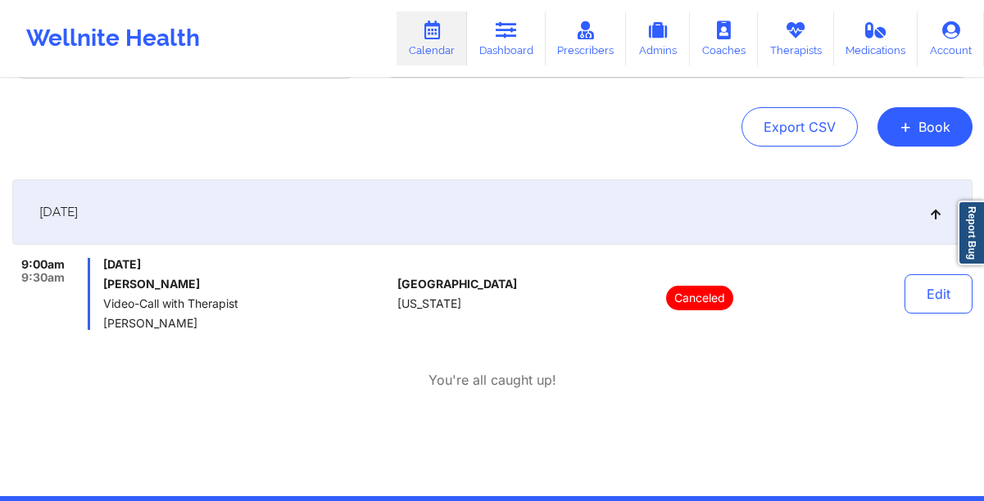
scroll to position [208, 0]
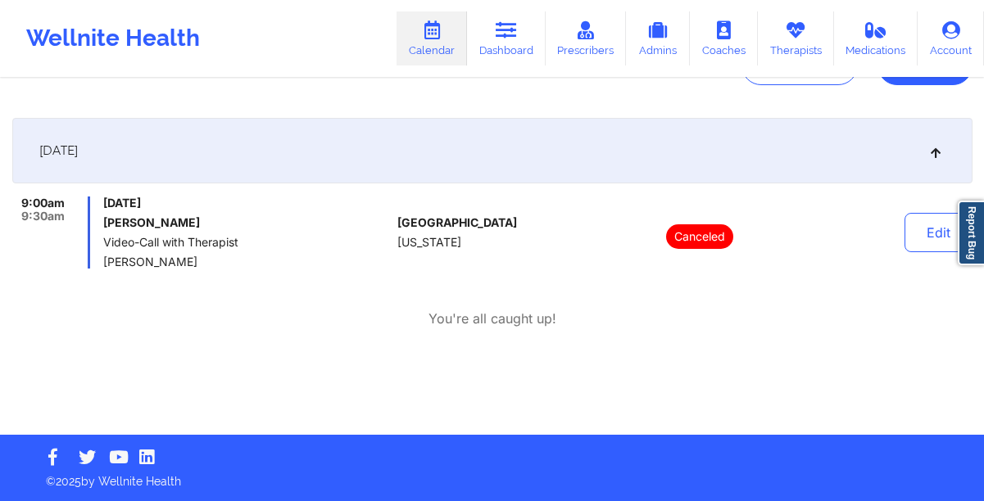
click at [447, 49] on link "Calendar" at bounding box center [432, 38] width 70 height 54
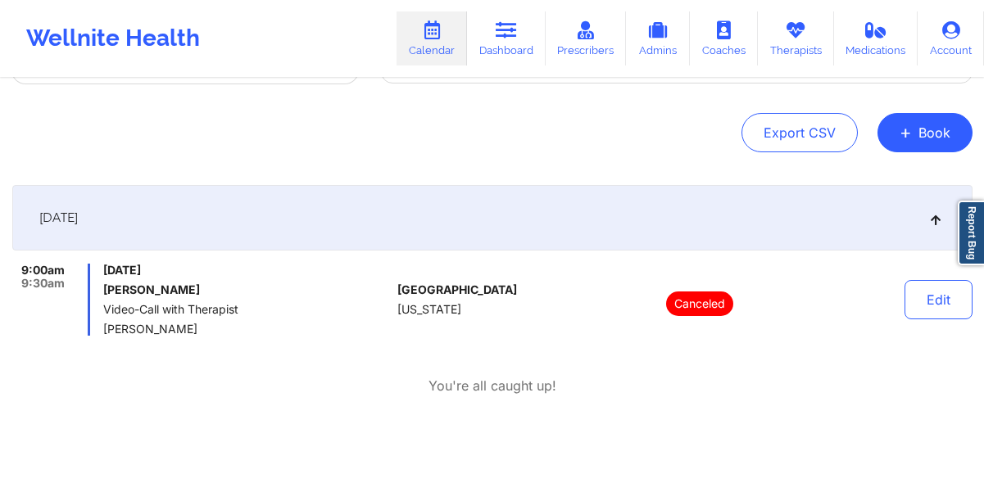
scroll to position [109, 0]
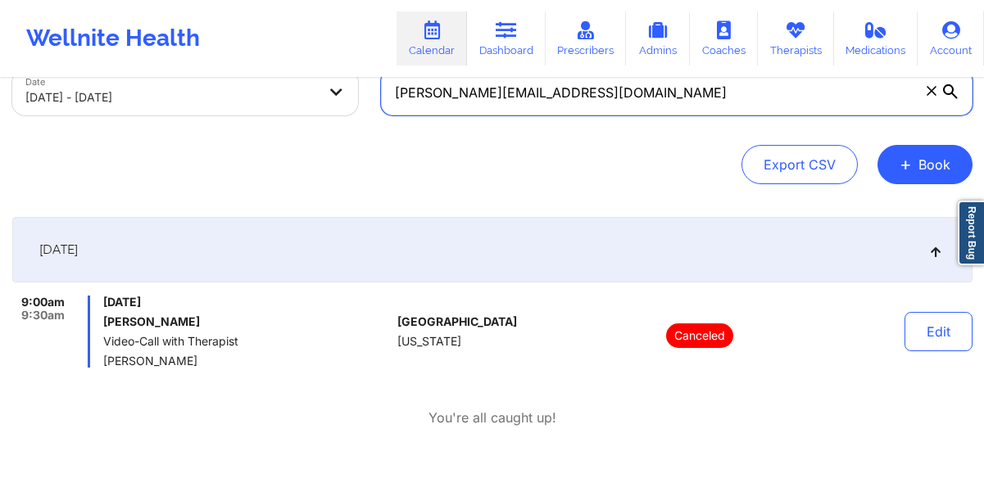
click at [626, 99] on input "[PERSON_NAME][EMAIL_ADDRESS][DOMAIN_NAME]" at bounding box center [677, 93] width 592 height 46
paste input "[EMAIL_ADDRESS]"
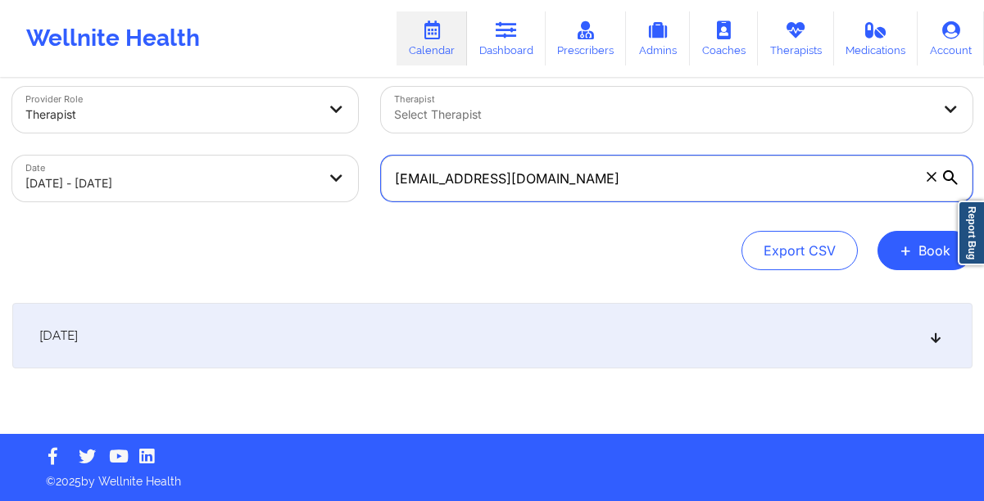
scroll to position [22, 0]
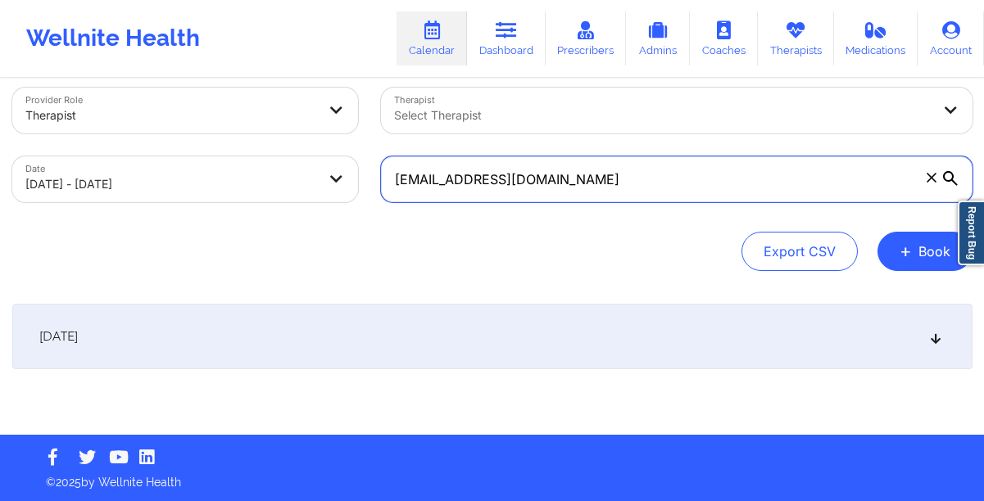
type input "[EMAIL_ADDRESS][DOMAIN_NAME]"
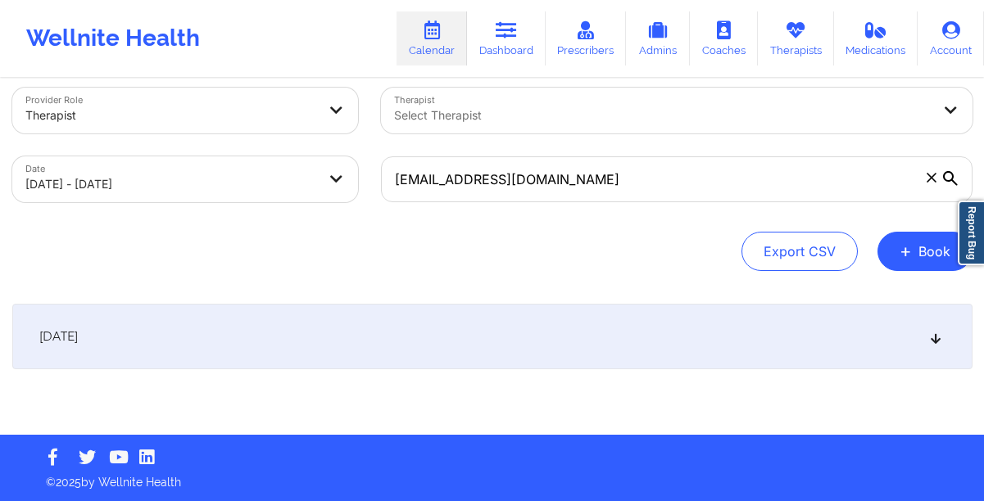
click at [386, 354] on div "[DATE]" at bounding box center [492, 337] width 960 height 66
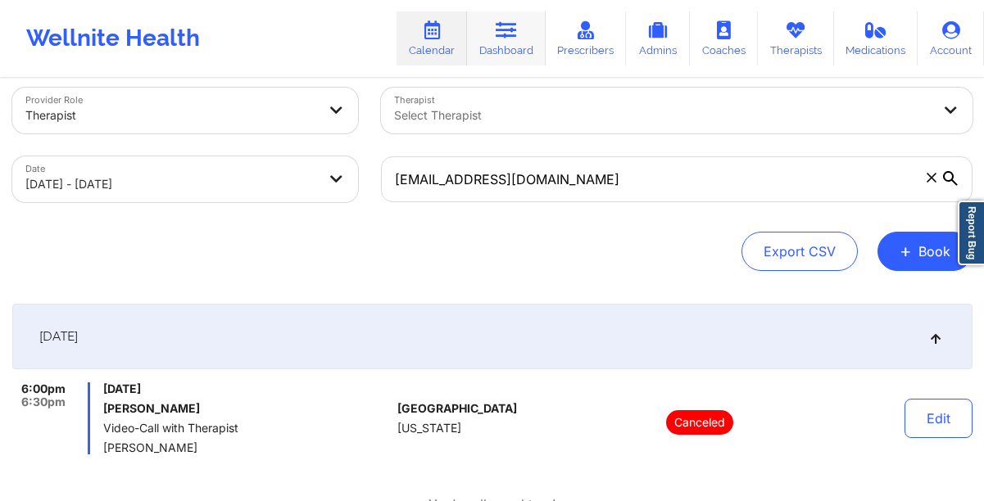
click at [497, 43] on link "Dashboard" at bounding box center [506, 38] width 79 height 54
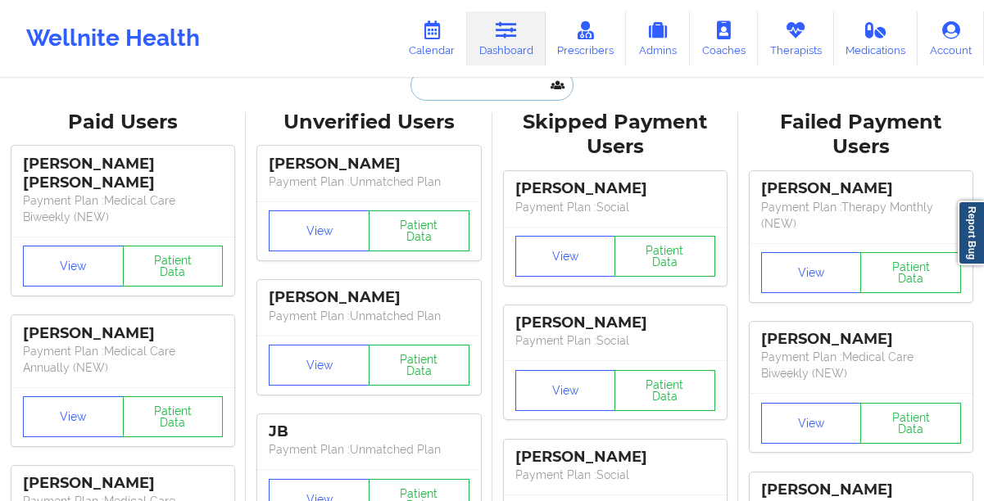
click at [445, 96] on input "text" at bounding box center [492, 85] width 162 height 31
paste input "[EMAIL_ADDRESS][DOMAIN_NAME]"
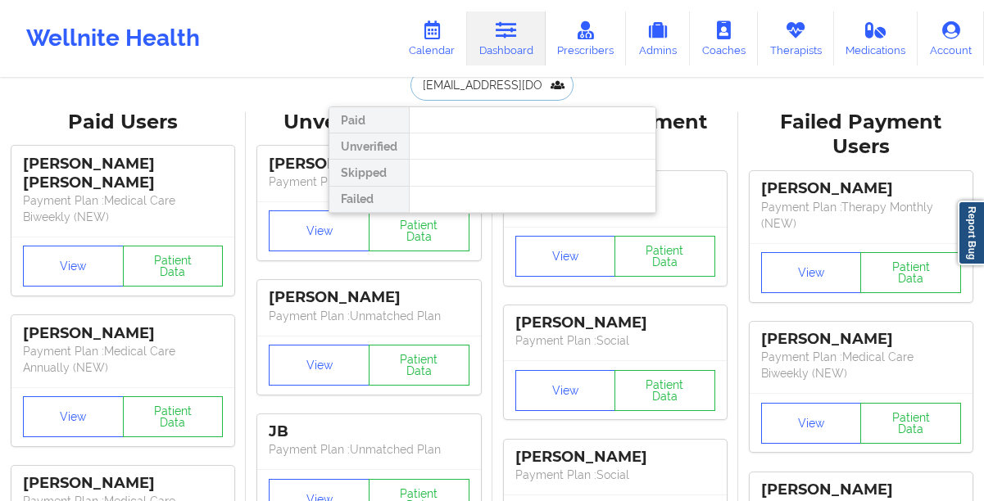
scroll to position [0, 27]
type input "[EMAIL_ADDRESS][DOMAIN_NAME]"
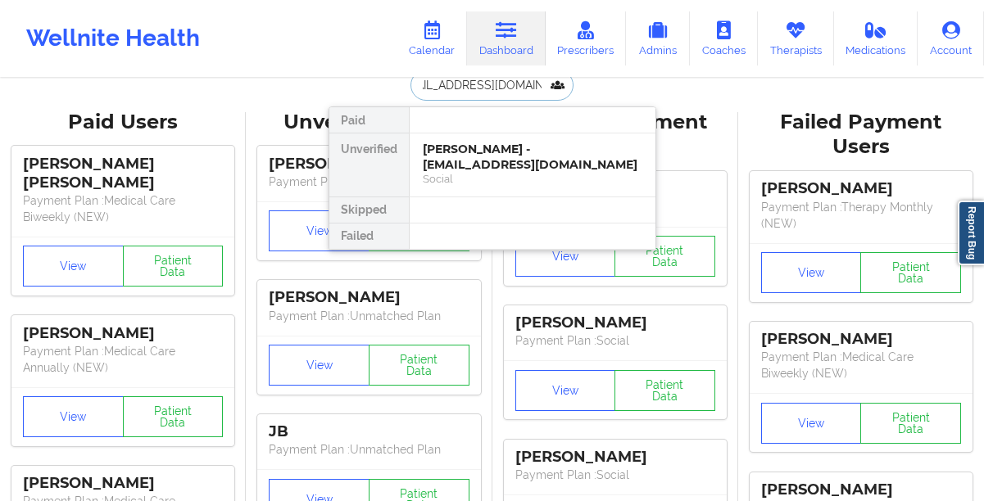
scroll to position [0, 0]
click at [427, 143] on div "[PERSON_NAME] - [EMAIL_ADDRESS][DOMAIN_NAME]" at bounding box center [533, 157] width 220 height 30
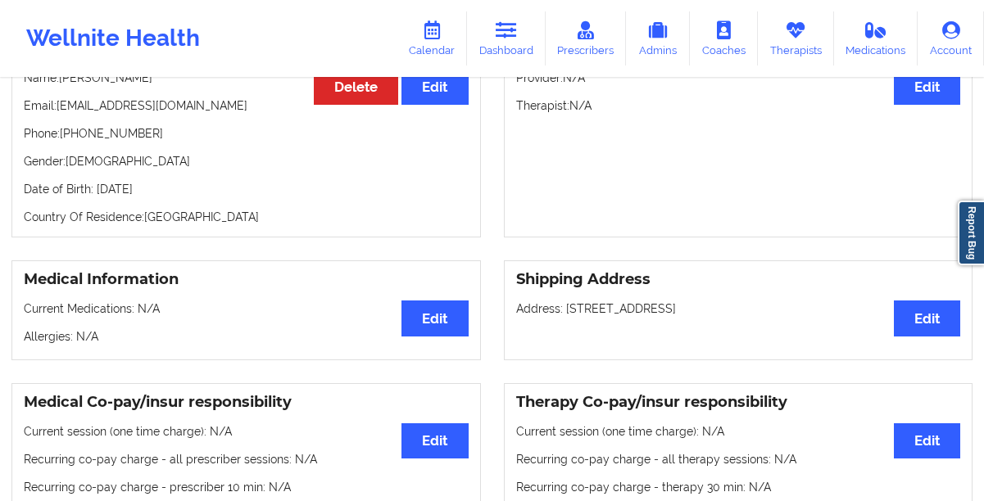
scroll to position [135, 0]
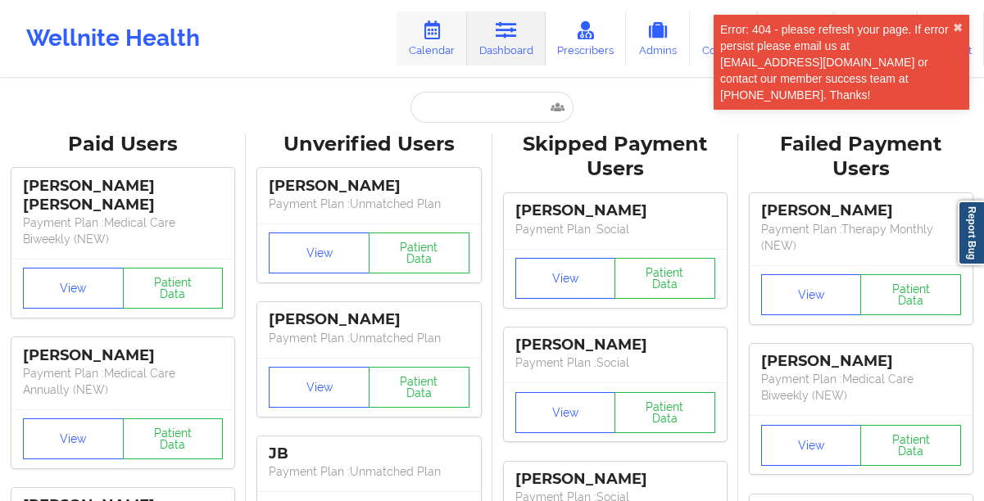
click at [431, 37] on icon at bounding box center [431, 30] width 21 height 18
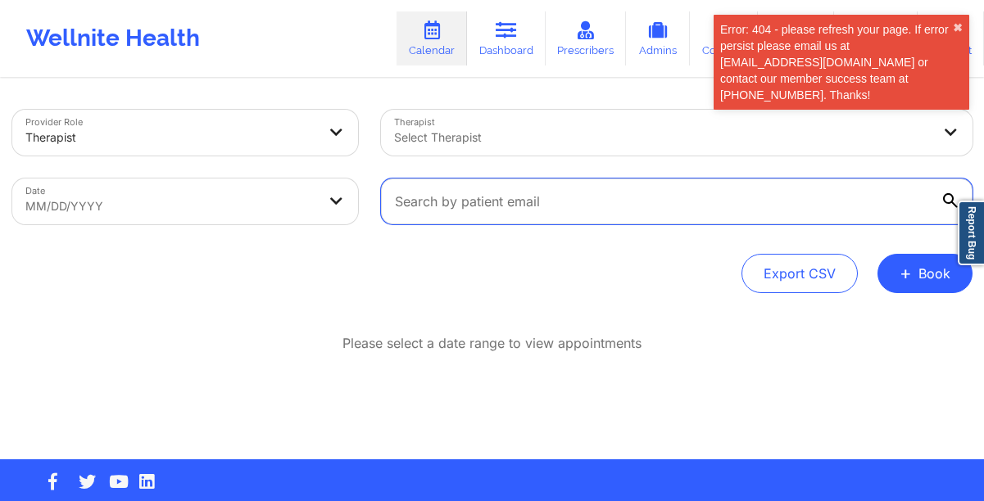
click at [513, 192] on input "text" at bounding box center [677, 202] width 592 height 46
paste input "[URL][DOMAIN_NAME]"
type input "[URL][DOMAIN_NAME]"
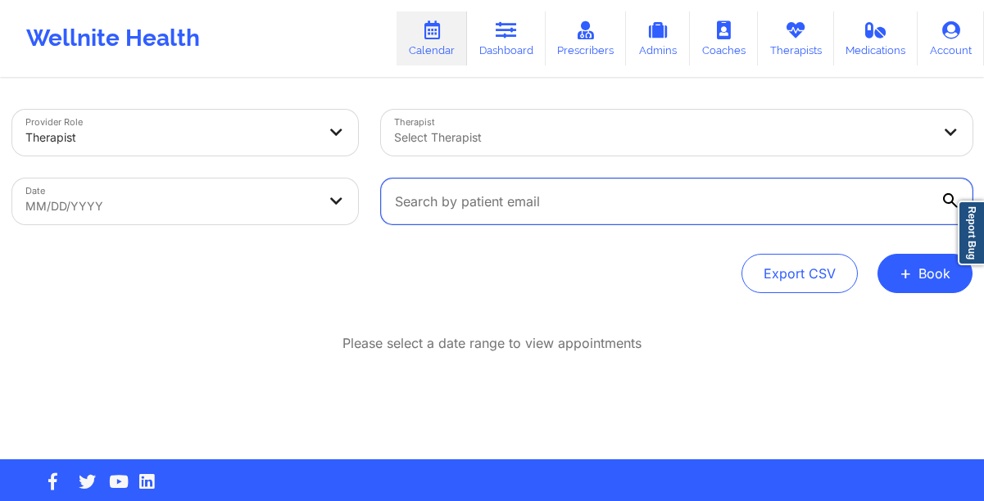
paste input "[EMAIL_ADDRESS][DOMAIN_NAME]"
type input "[EMAIL_ADDRESS][DOMAIN_NAME]"
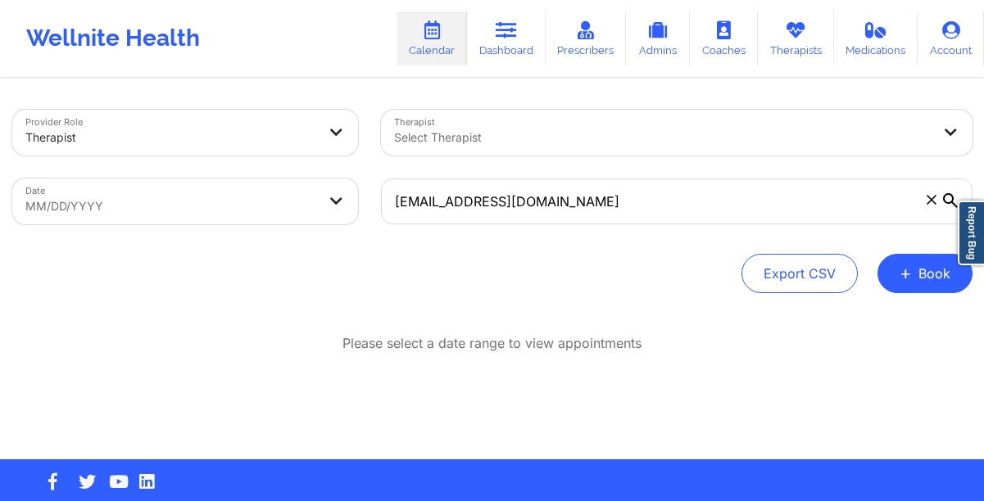
click at [245, 211] on body "Wellnite Health Calendar Dashboard Prescribers Admins Coaches Therapists Medica…" at bounding box center [492, 250] width 984 height 501
select select "2025-8"
select select "2025-9"
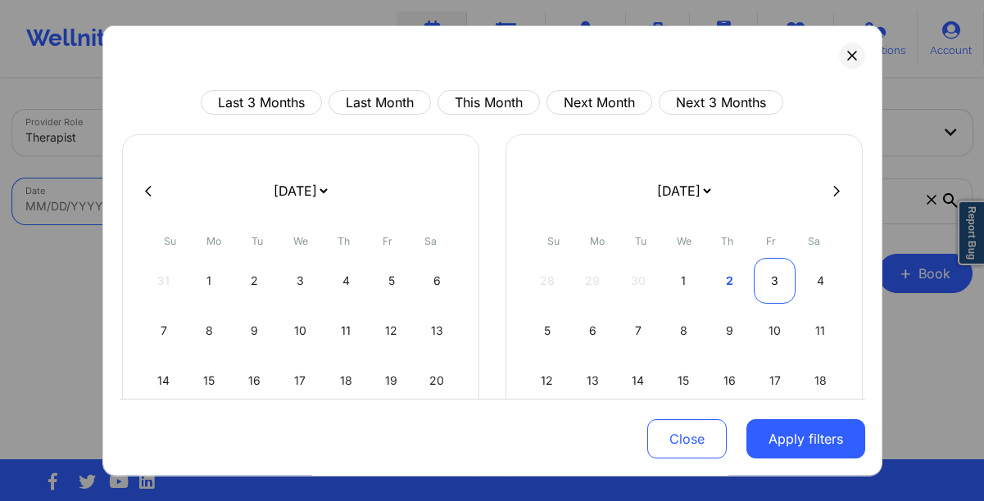
click at [755, 284] on div "3" at bounding box center [775, 281] width 42 height 46
select select "2025-9"
select select "2025-10"
select select "2025-9"
select select "2025-10"
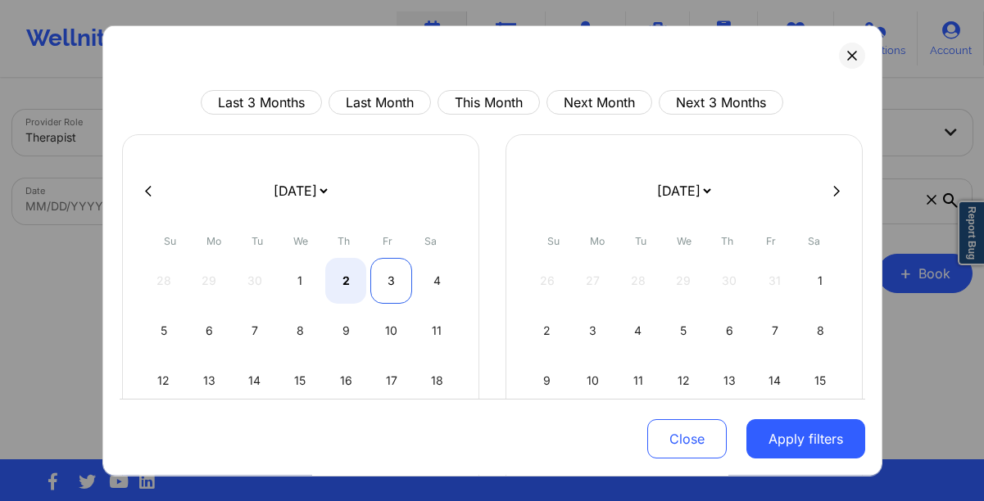
select select "2025-9"
select select "2025-10"
click at [375, 279] on div "3" at bounding box center [391, 281] width 42 height 46
select select "2025-9"
select select "2025-10"
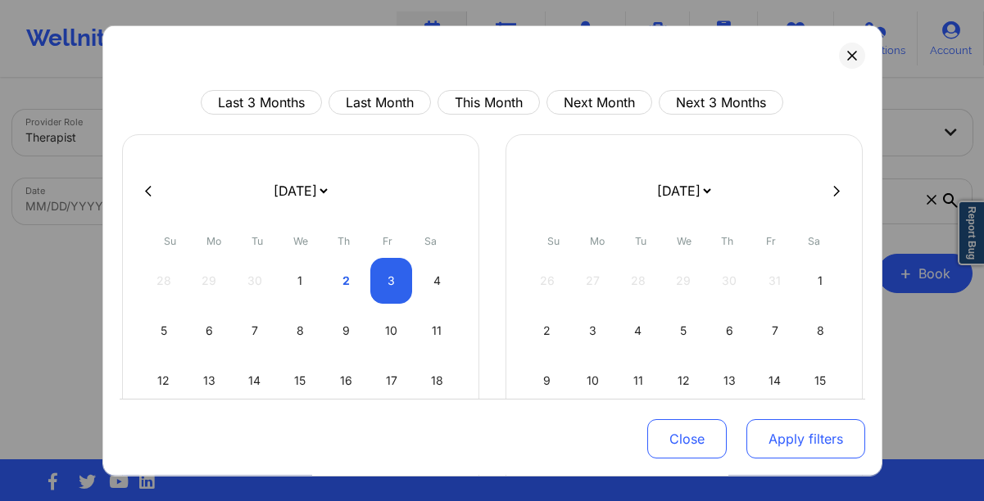
click at [793, 431] on button "Apply filters" at bounding box center [805, 439] width 119 height 39
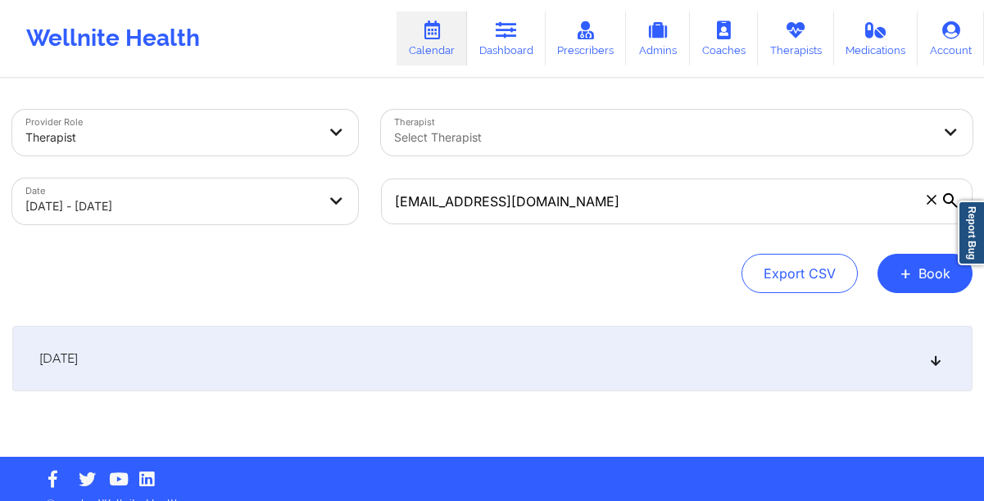
click at [435, 347] on div "[DATE]" at bounding box center [492, 359] width 960 height 66
